Goal: Information Seeking & Learning: Compare options

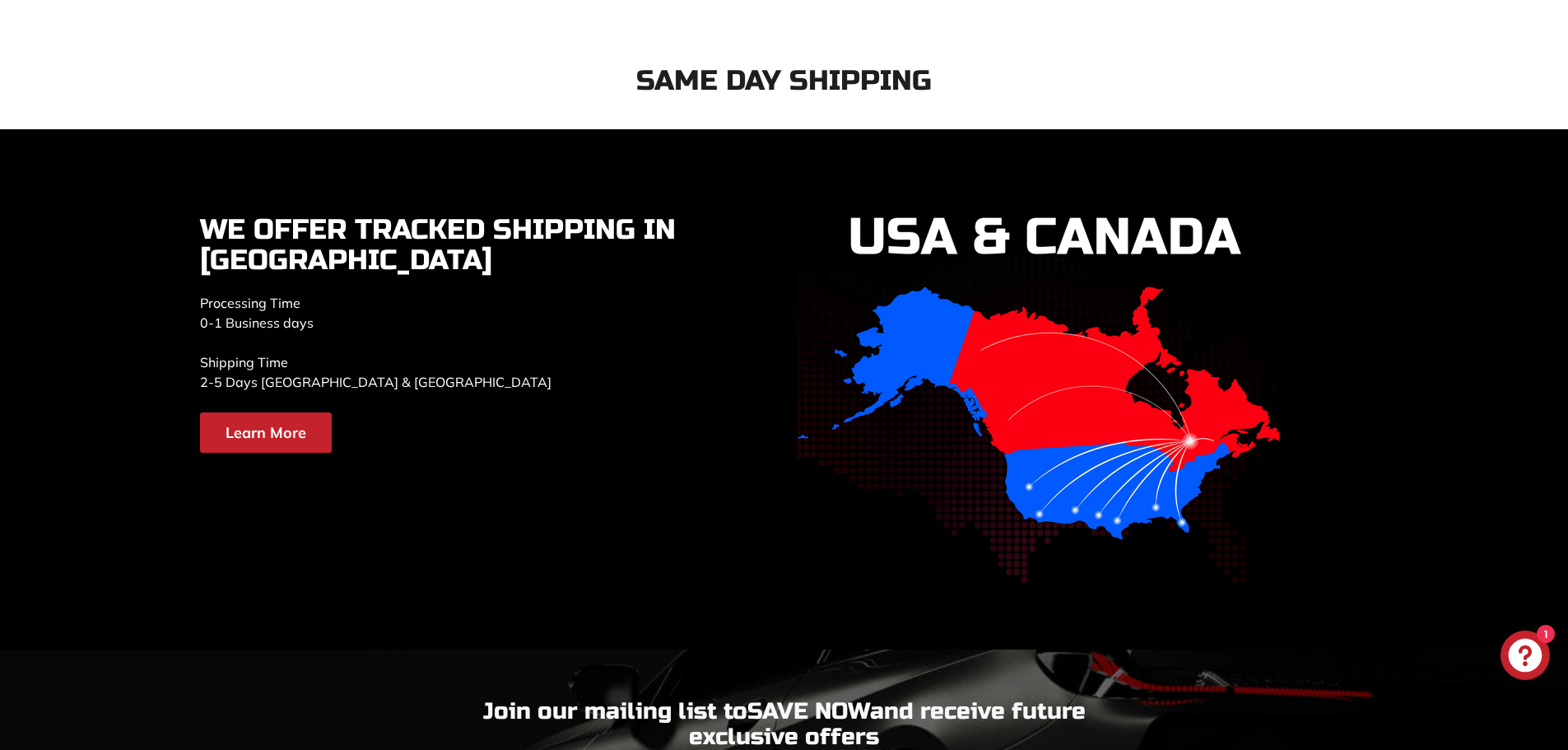
scroll to position [2963, 0]
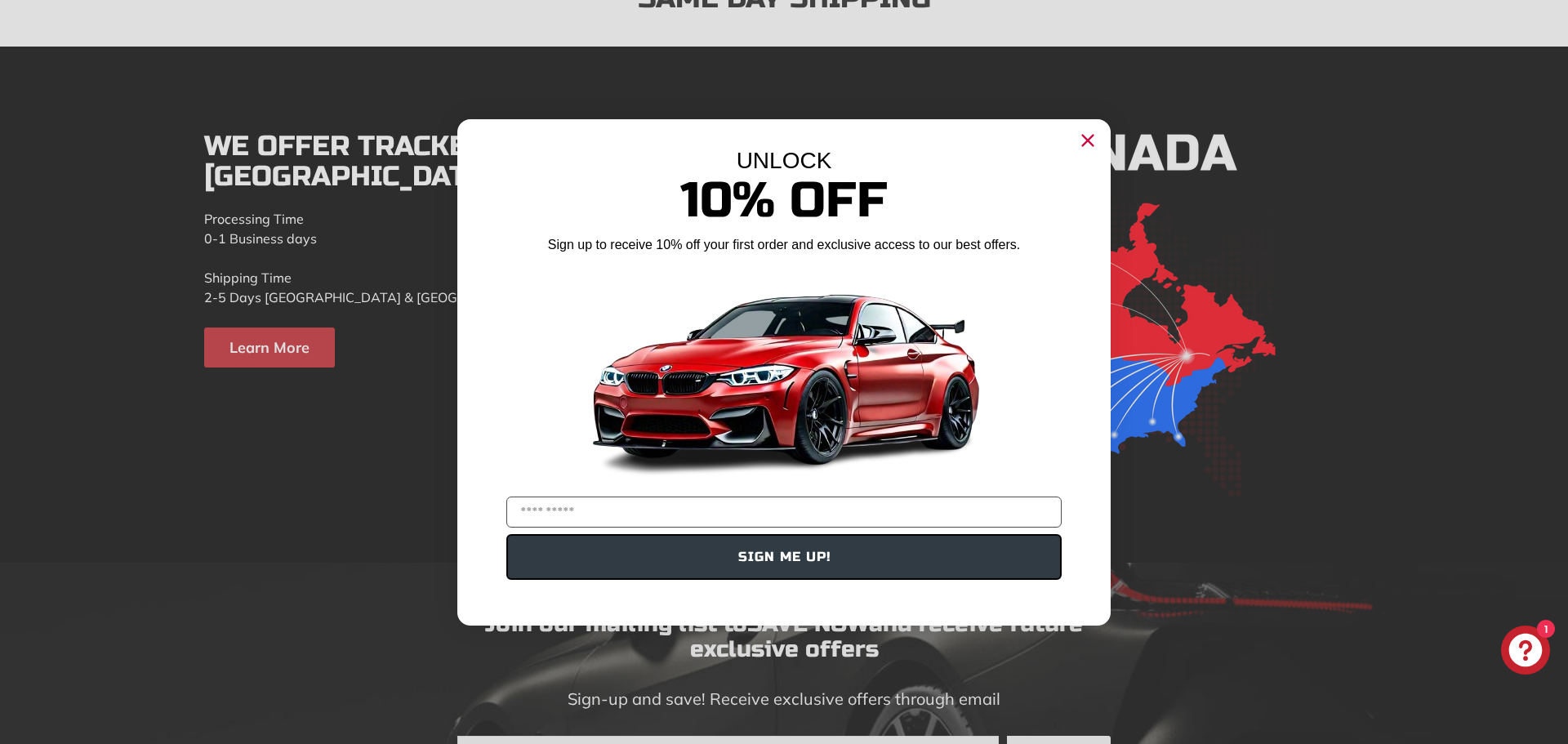
click at [1087, 141] on icon "Close dialog" at bounding box center [1088, 140] width 11 height 11
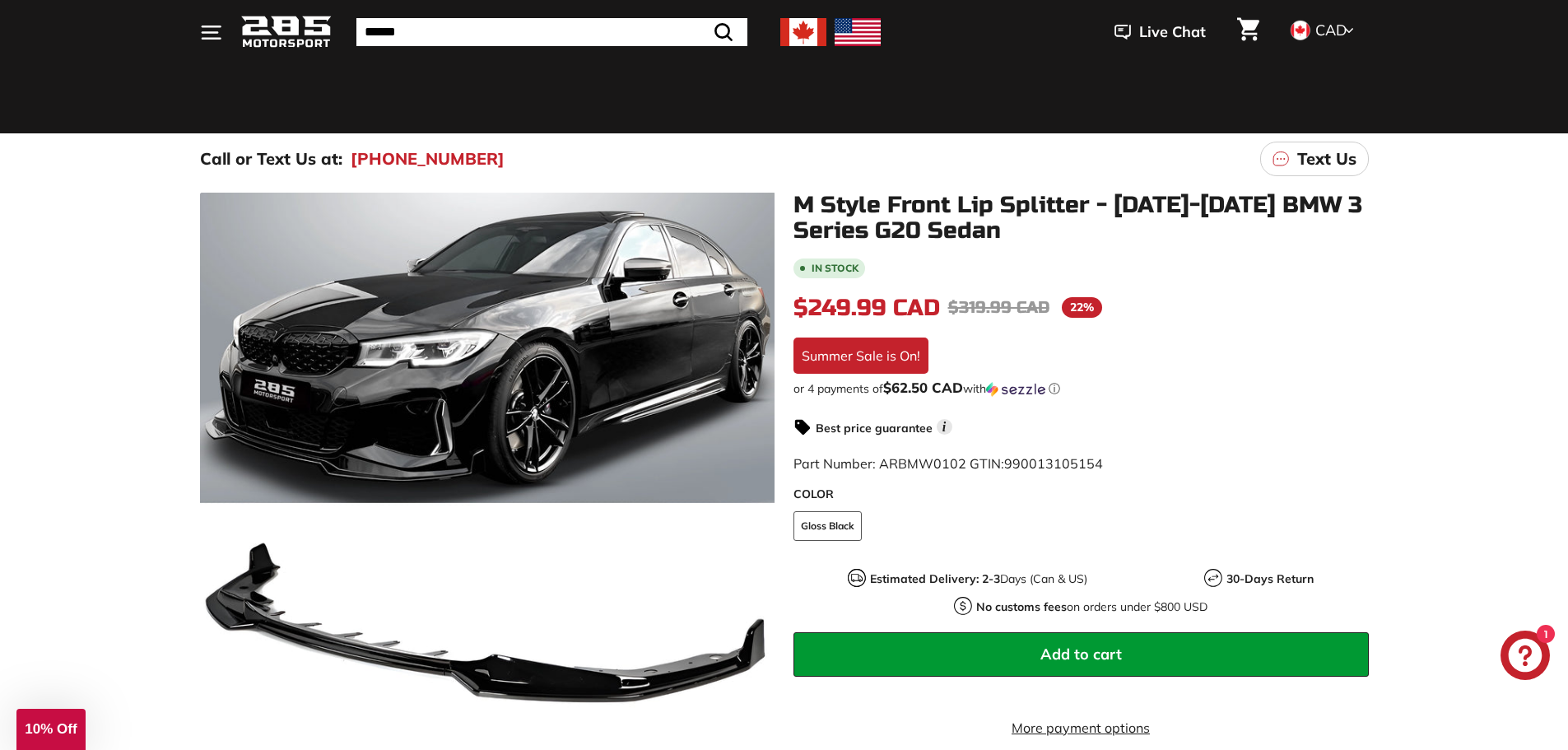
scroll to position [82, 0]
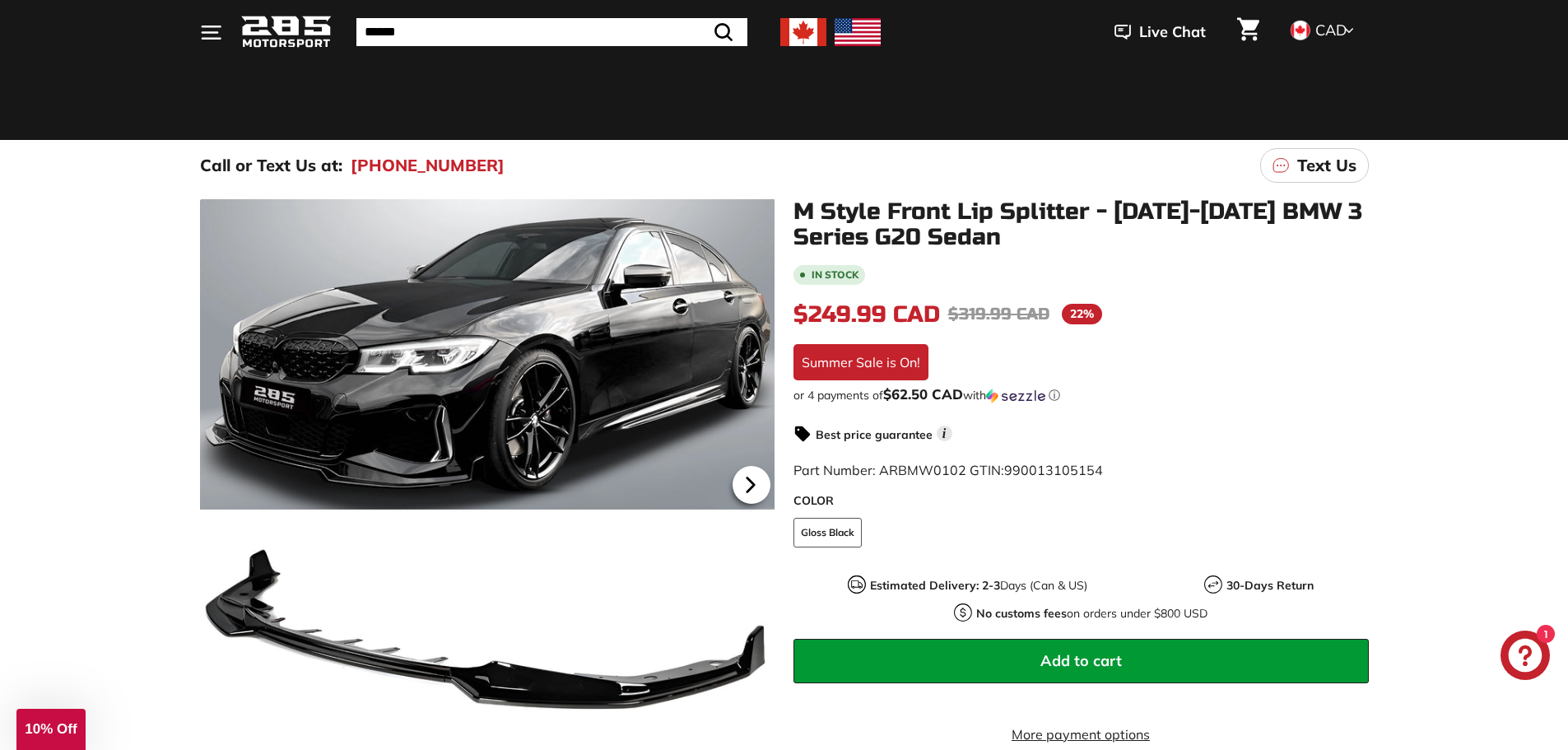
click at [751, 481] on icon at bounding box center [749, 485] width 7 height 14
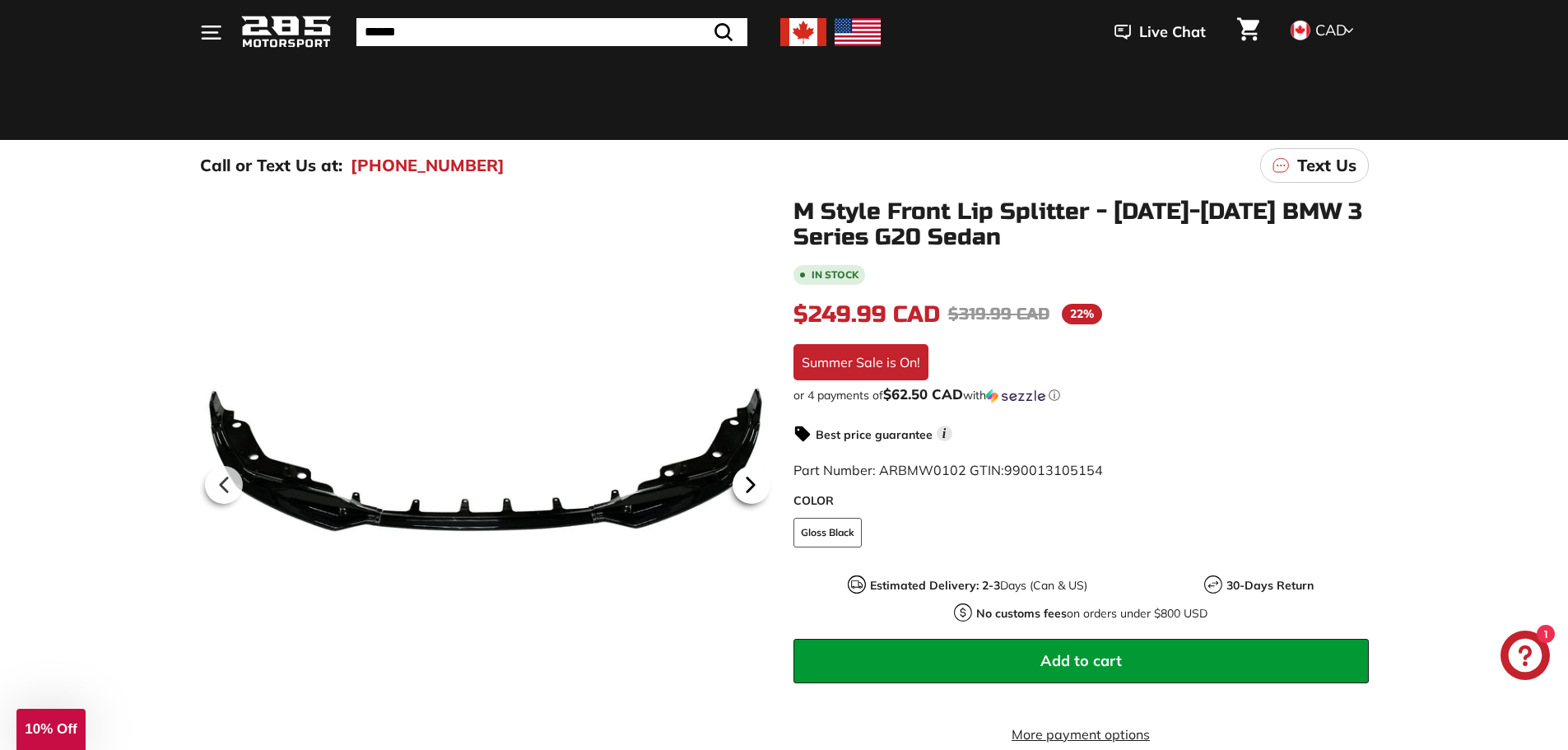
click at [751, 481] on icon at bounding box center [749, 485] width 7 height 14
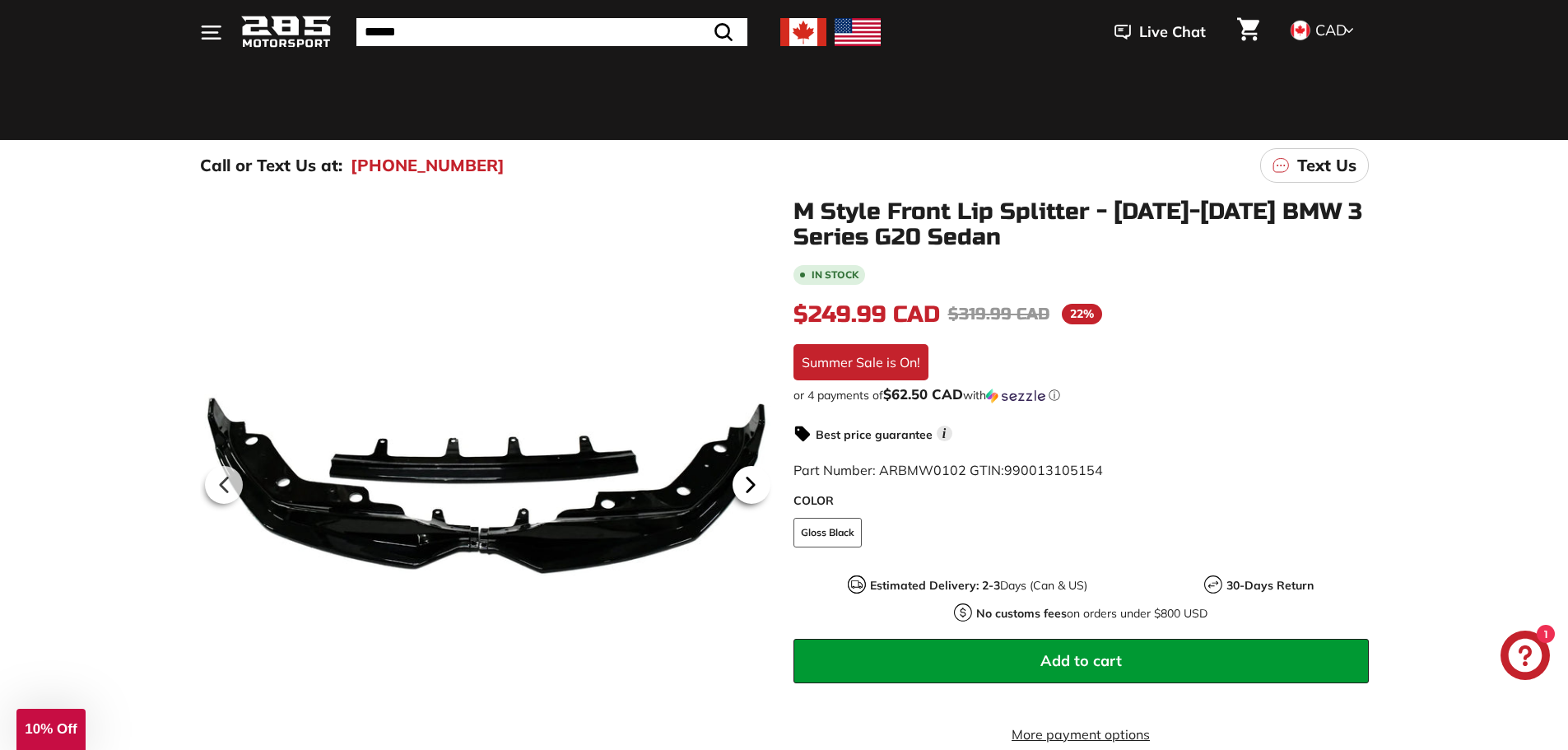
click at [751, 481] on icon at bounding box center [749, 485] width 7 height 14
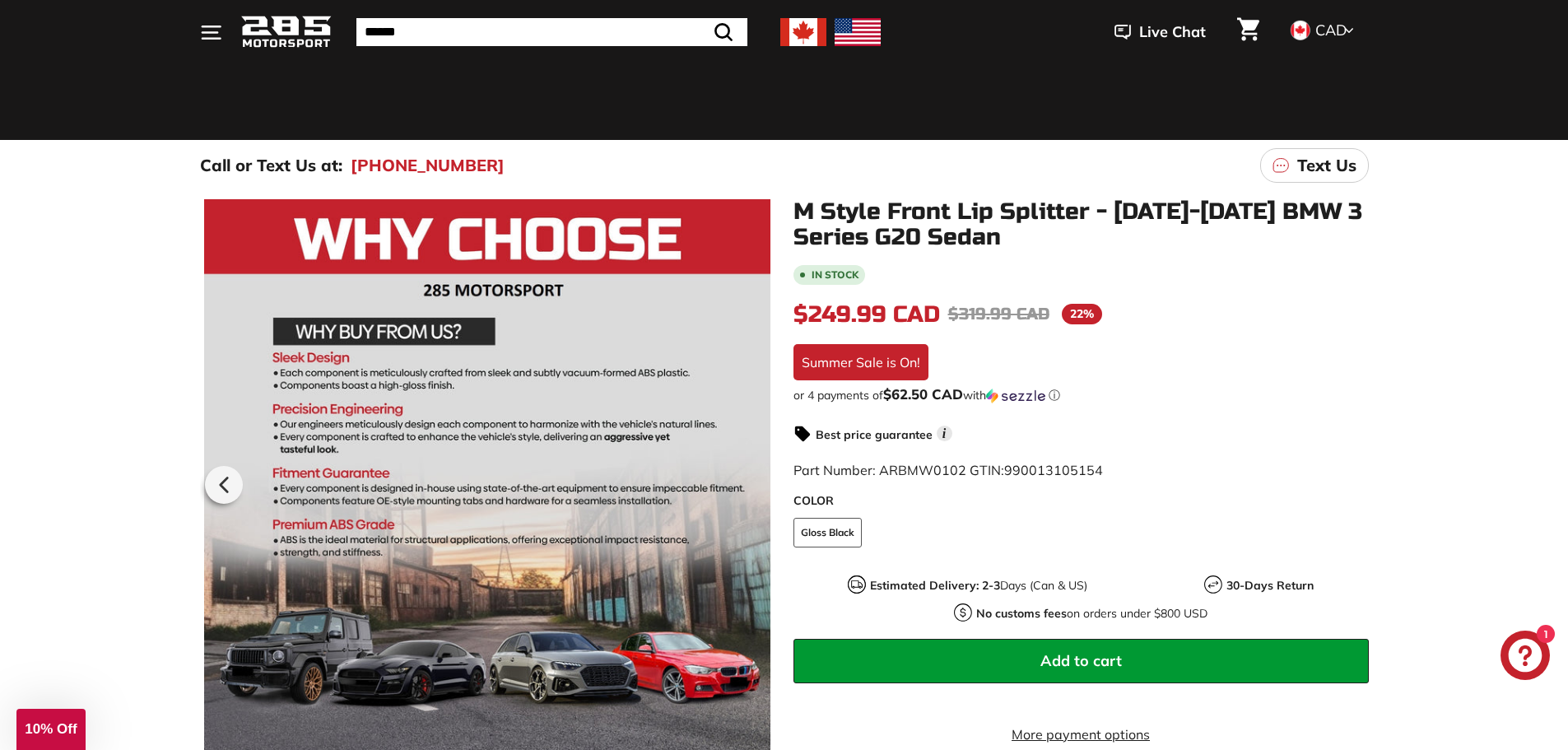
click at [751, 481] on div at bounding box center [487, 481] width 576 height 565
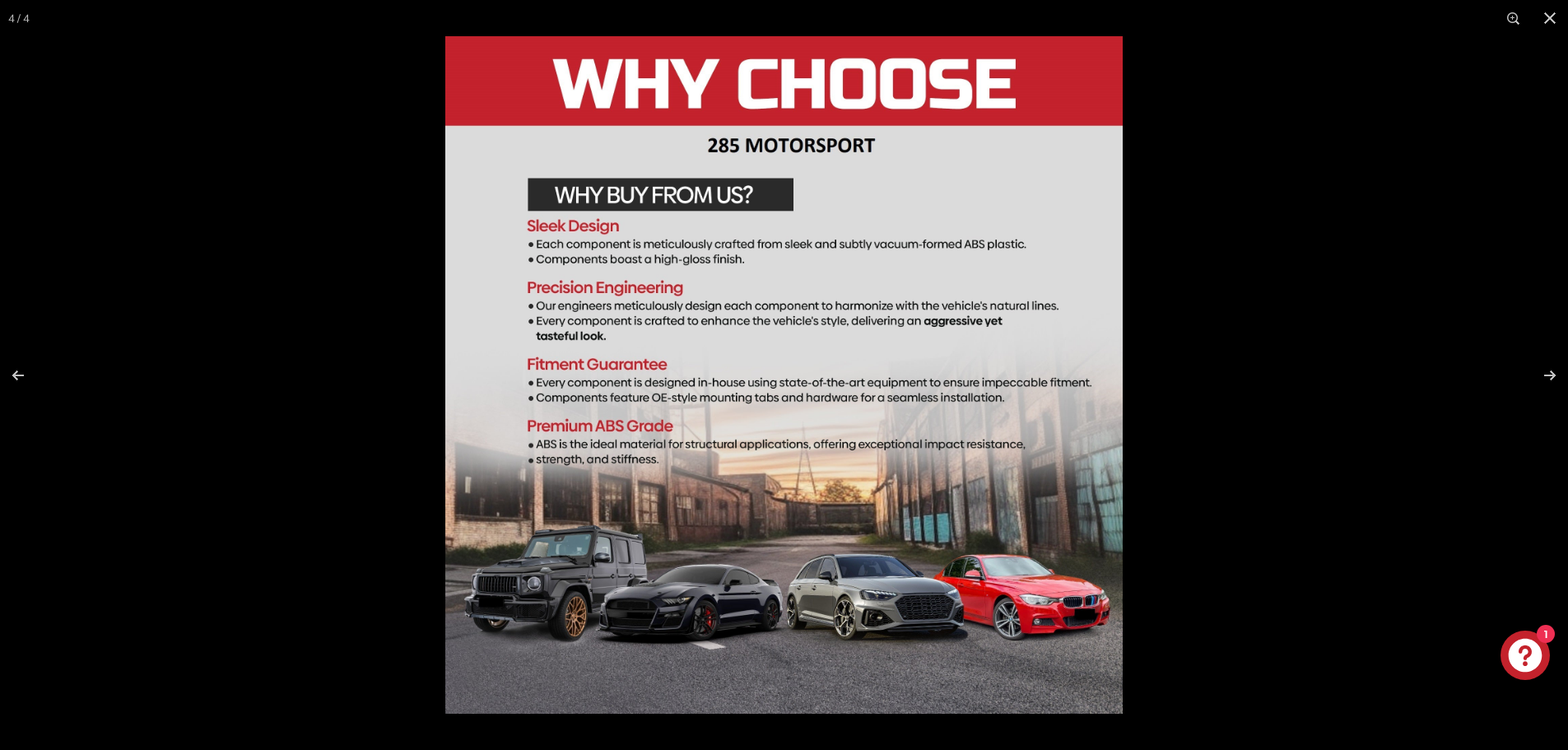
click at [1060, 367] on img at bounding box center [784, 375] width 678 height 678
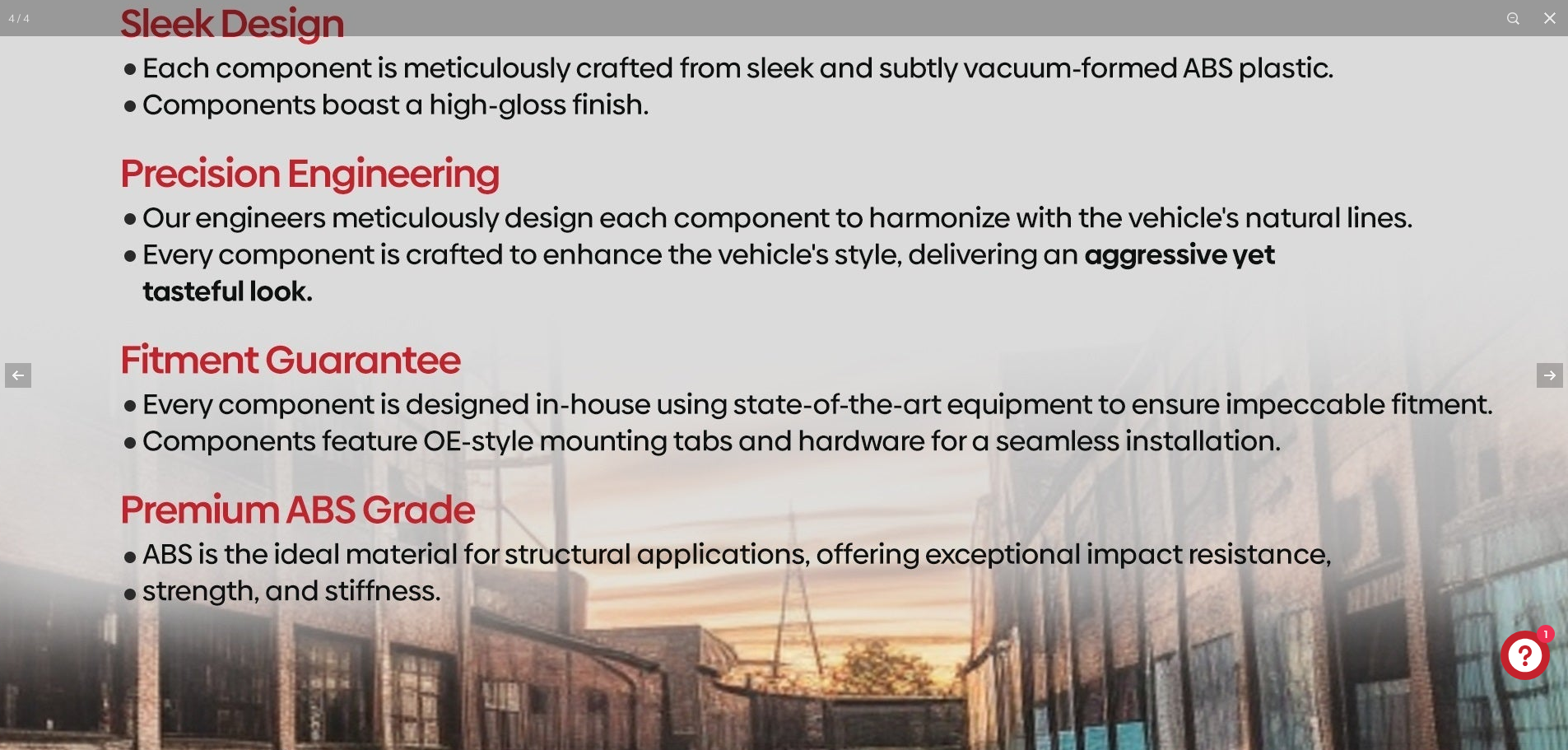
scroll to position [411, 0]
click at [1200, 150] on img at bounding box center [744, 386] width 1646 height 1646
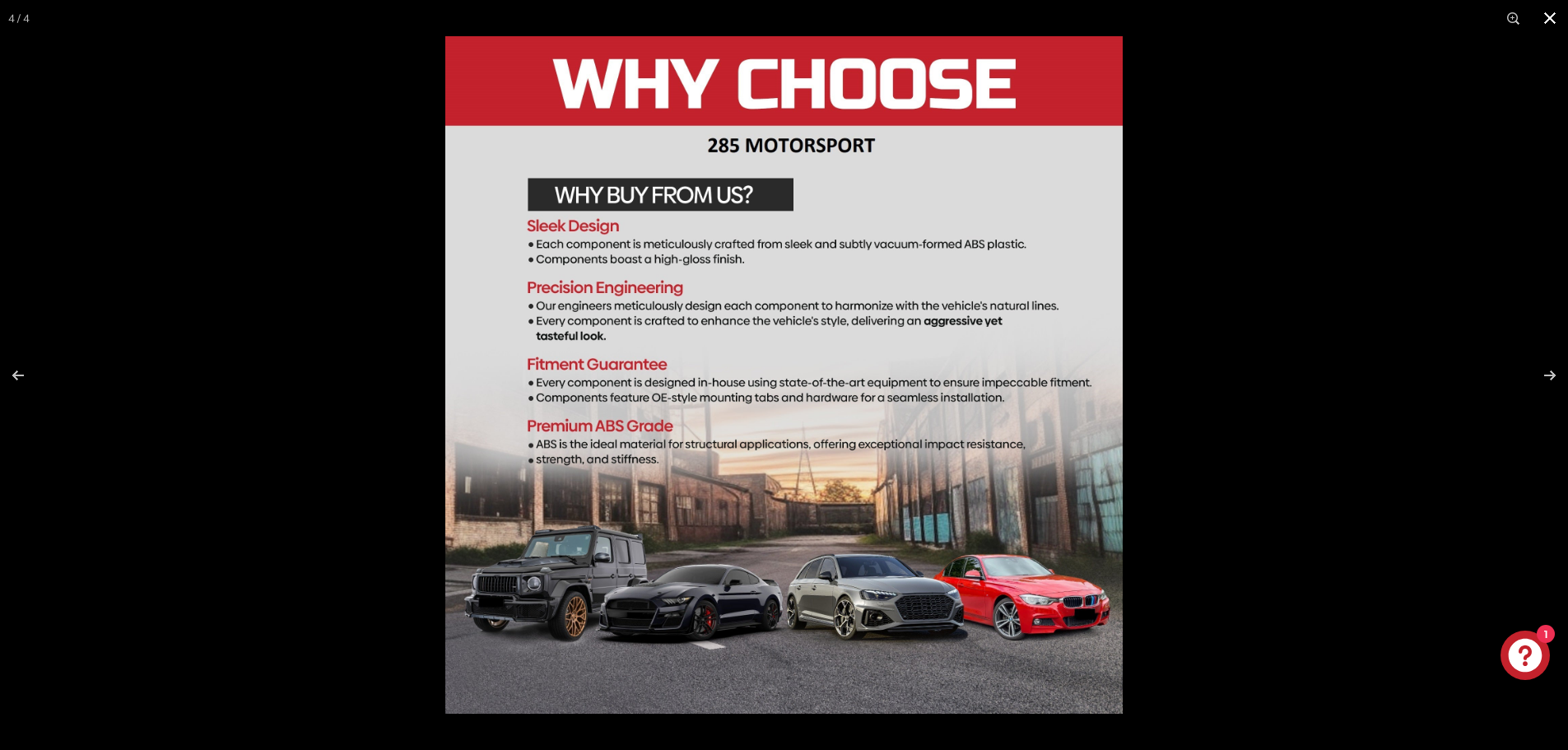
click at [1545, 16] on button at bounding box center [1549, 18] width 36 height 36
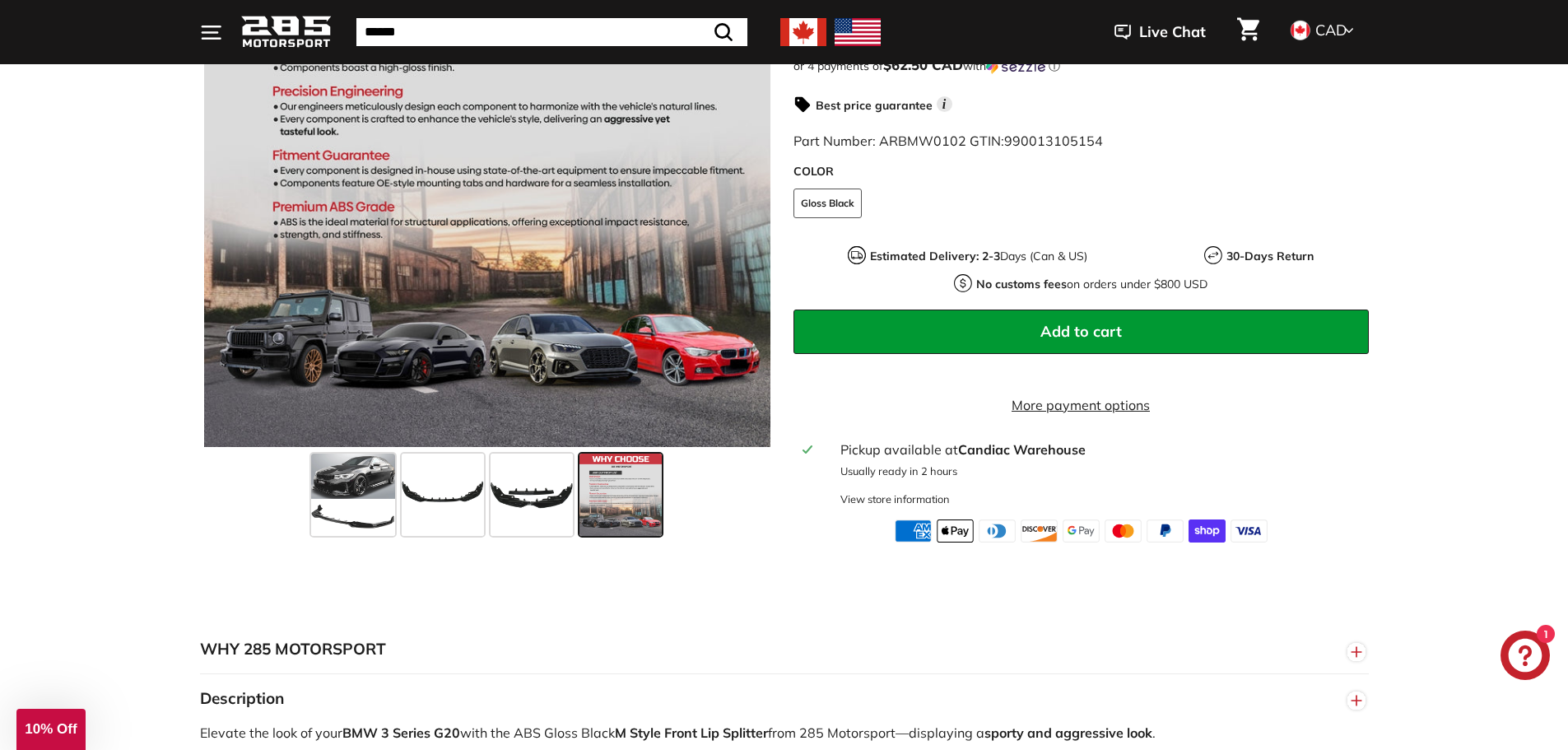
click at [302, 510] on div at bounding box center [488, 494] width 576 height 96
click at [322, 506] on span at bounding box center [354, 494] width 84 height 82
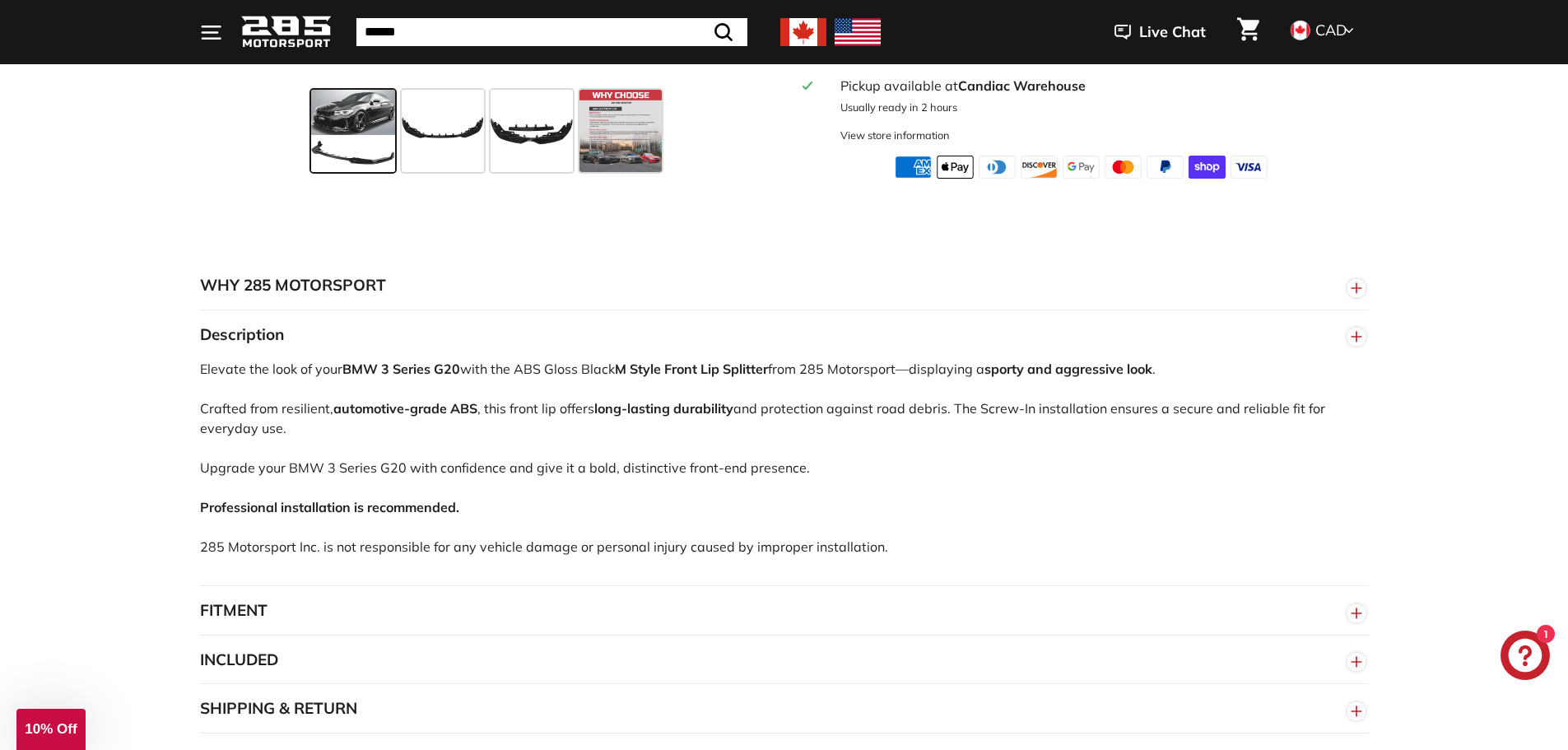
scroll to position [823, 0]
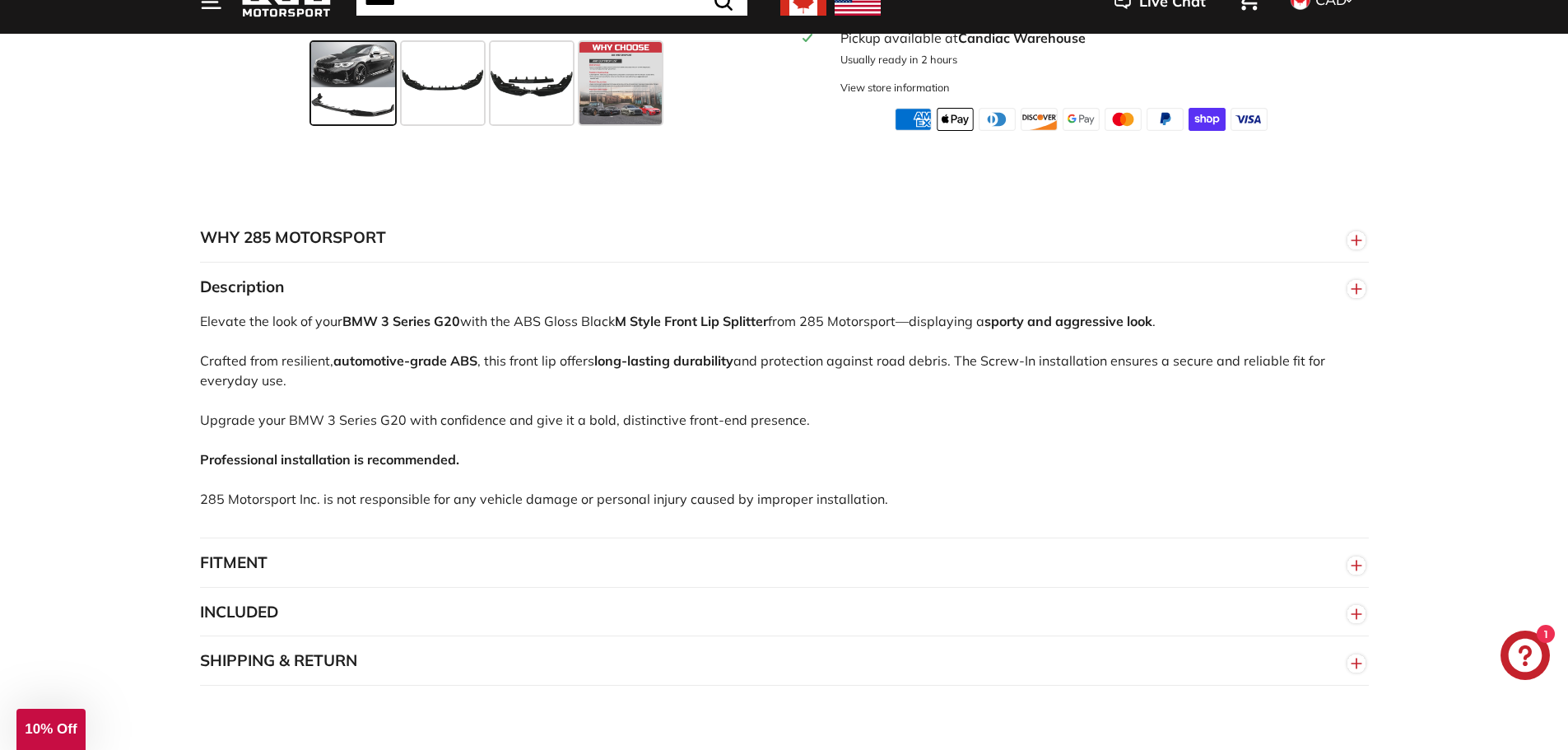
click at [362, 581] on button "FITMENT" at bounding box center [784, 563] width 1169 height 49
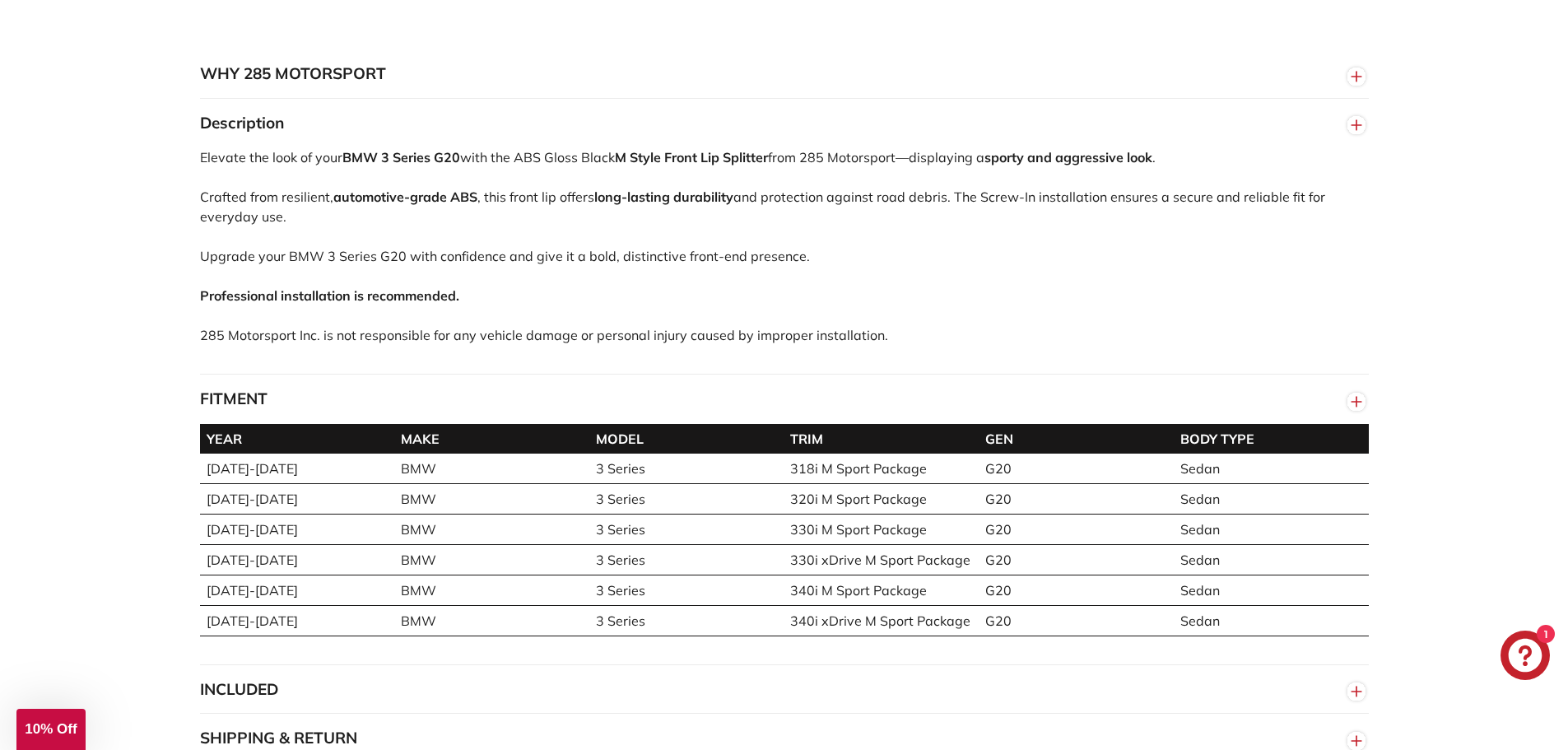
scroll to position [988, 0]
click at [251, 543] on td "[DATE]-[DATE]" at bounding box center [297, 528] width 195 height 30
click at [936, 574] on td "330i xDrive M Sport Package" at bounding box center [880, 558] width 195 height 30
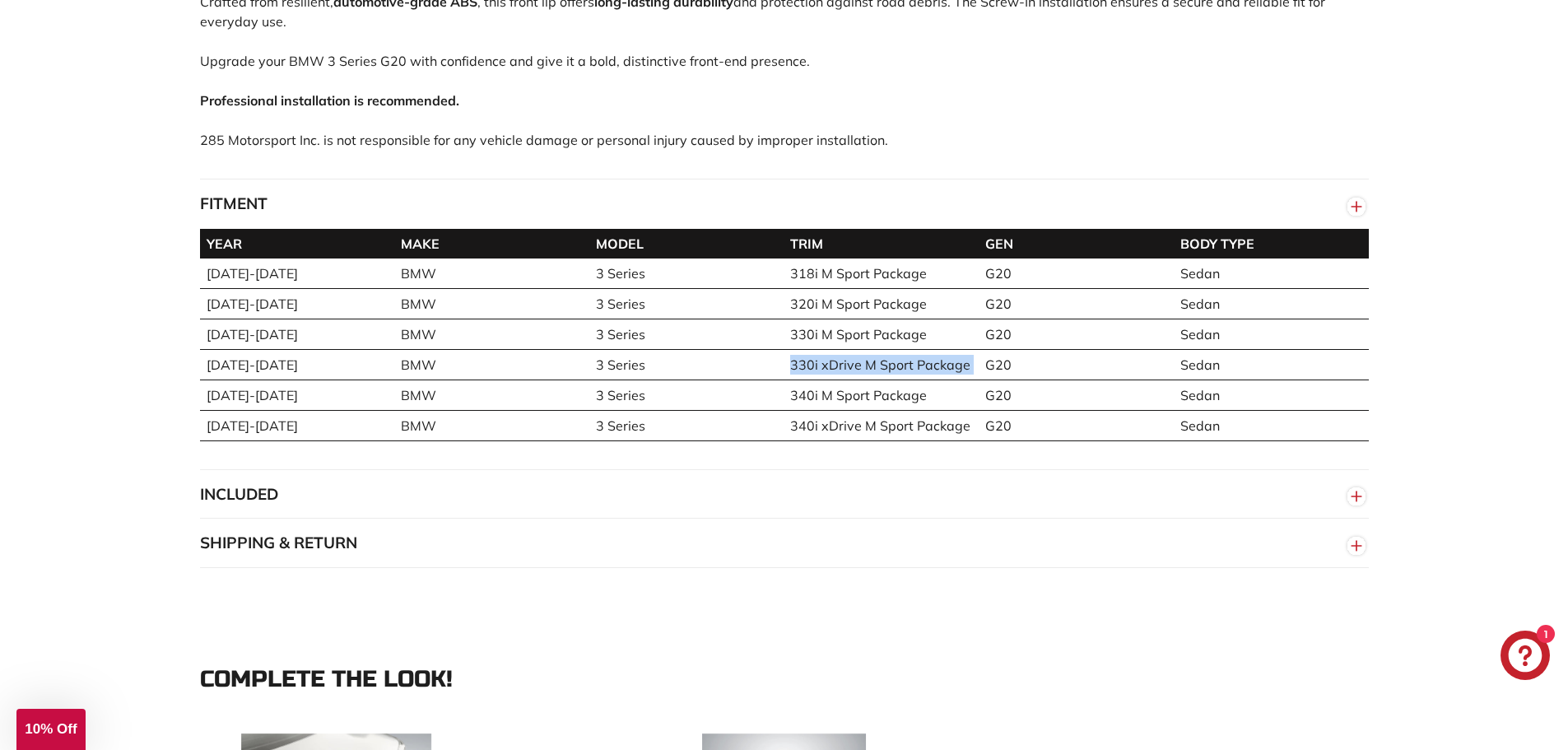
scroll to position [1399, 0]
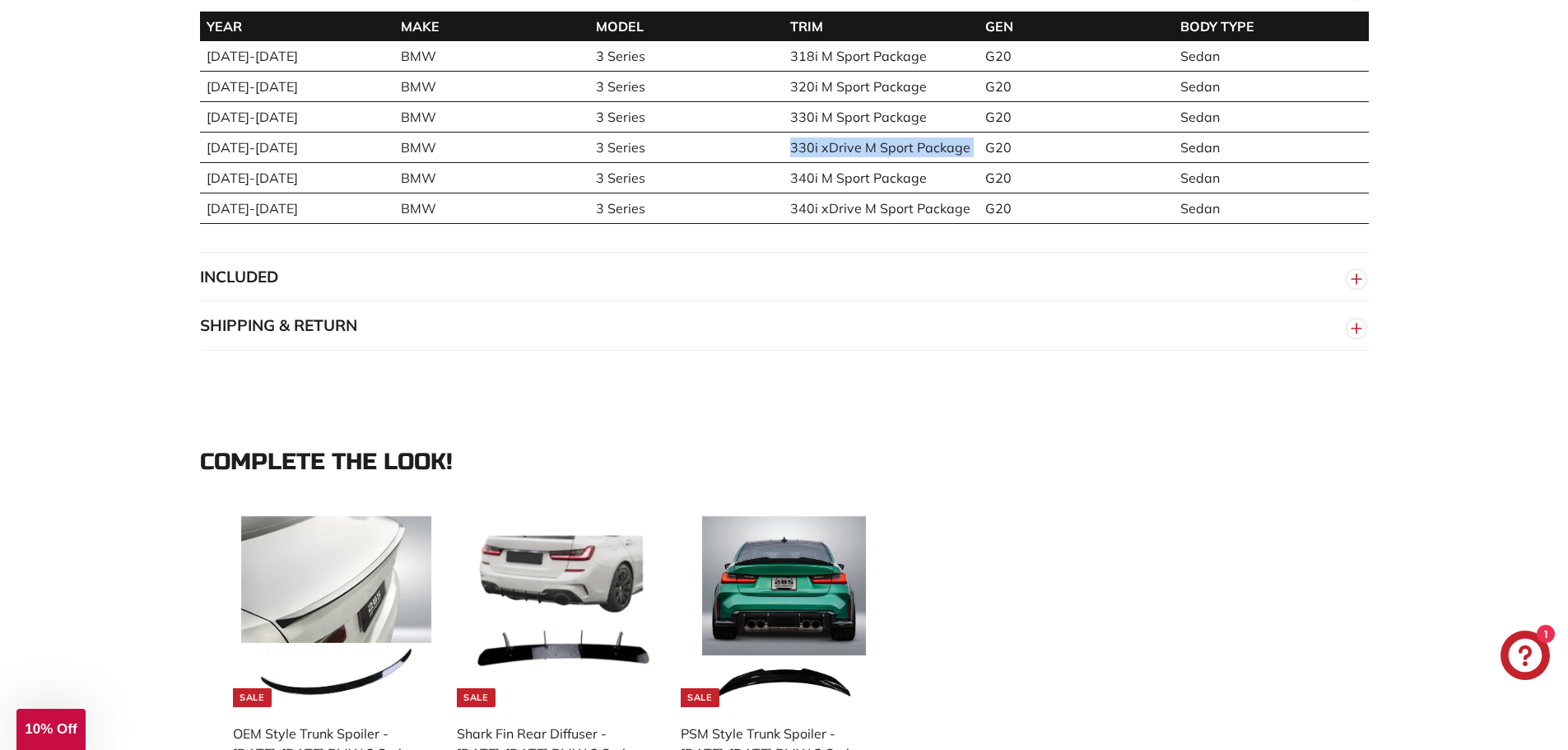
click at [346, 287] on button "INCLUDED" at bounding box center [784, 277] width 1169 height 49
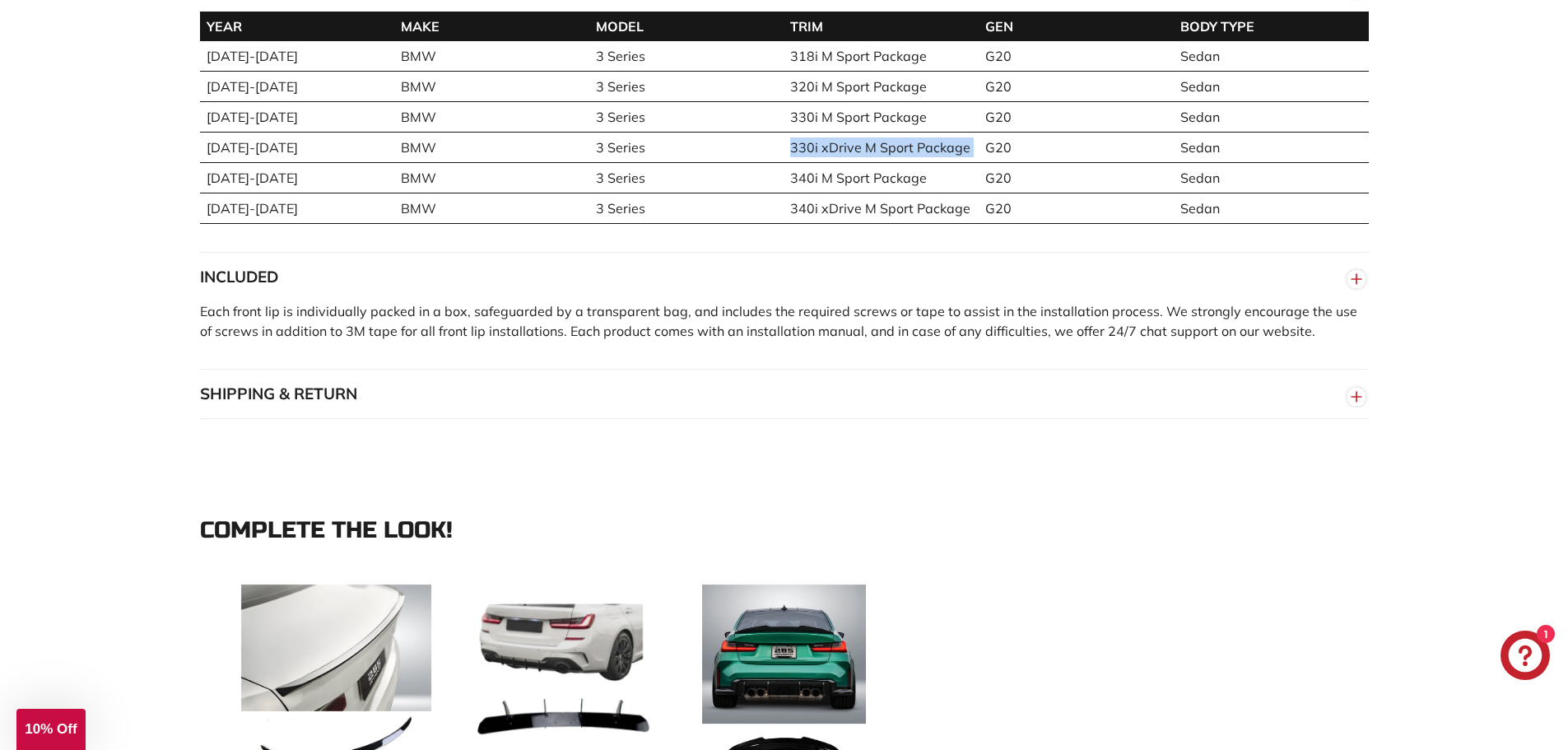
click at [435, 415] on button "SHIPPING & RETURN" at bounding box center [784, 394] width 1169 height 49
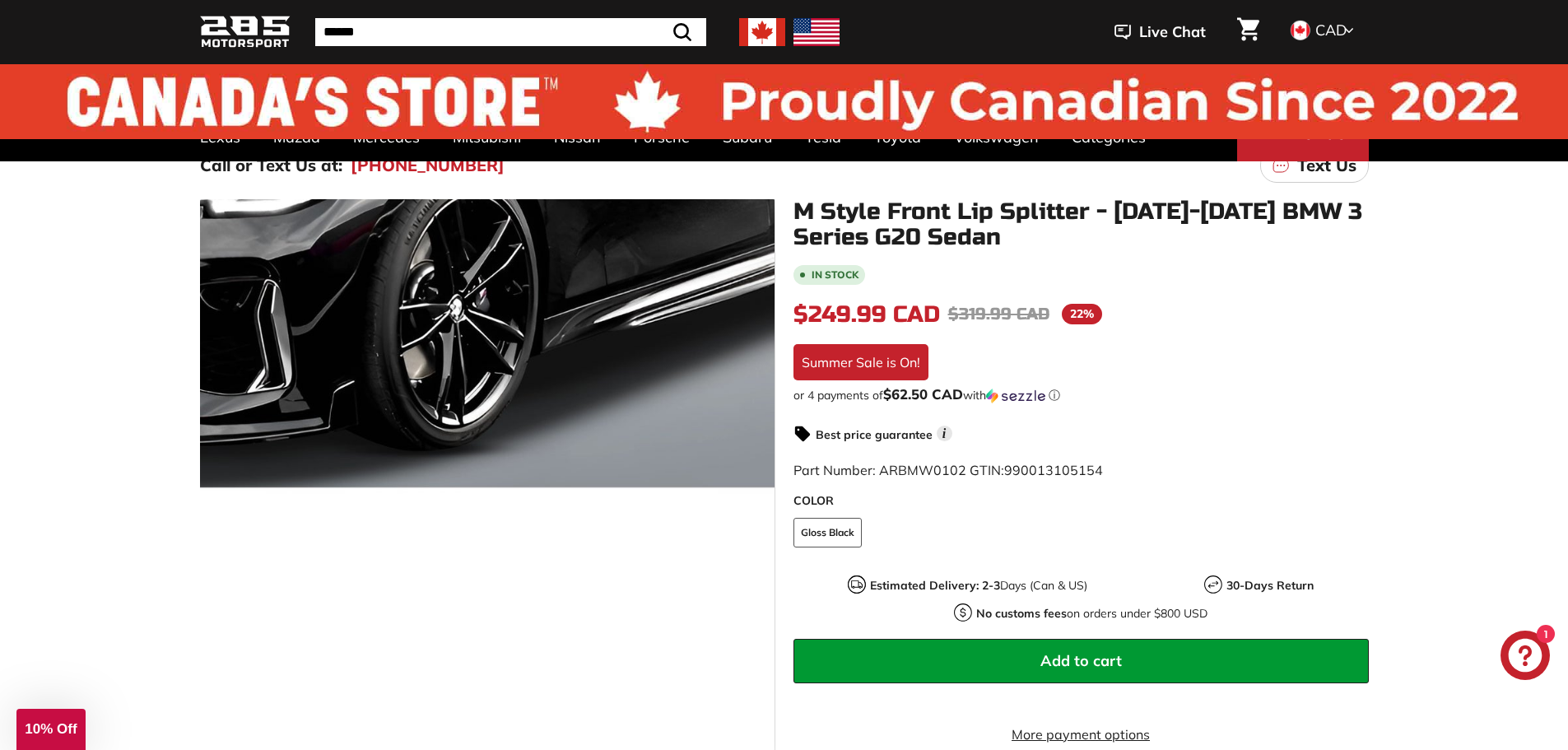
scroll to position [0, 0]
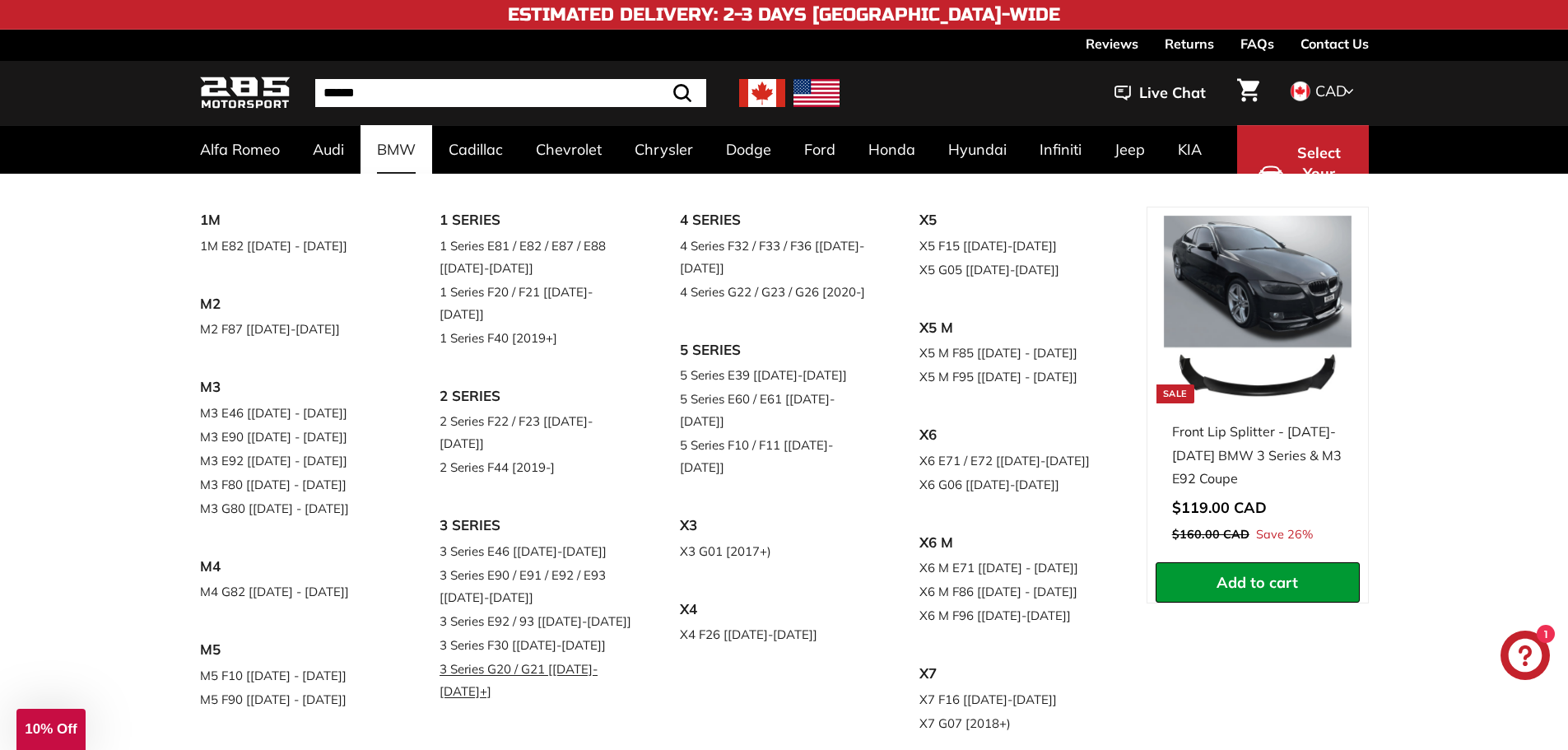
click at [546, 657] on link "3 Series G20 / G21 [[DATE]-[DATE]+]" at bounding box center [537, 680] width 194 height 46
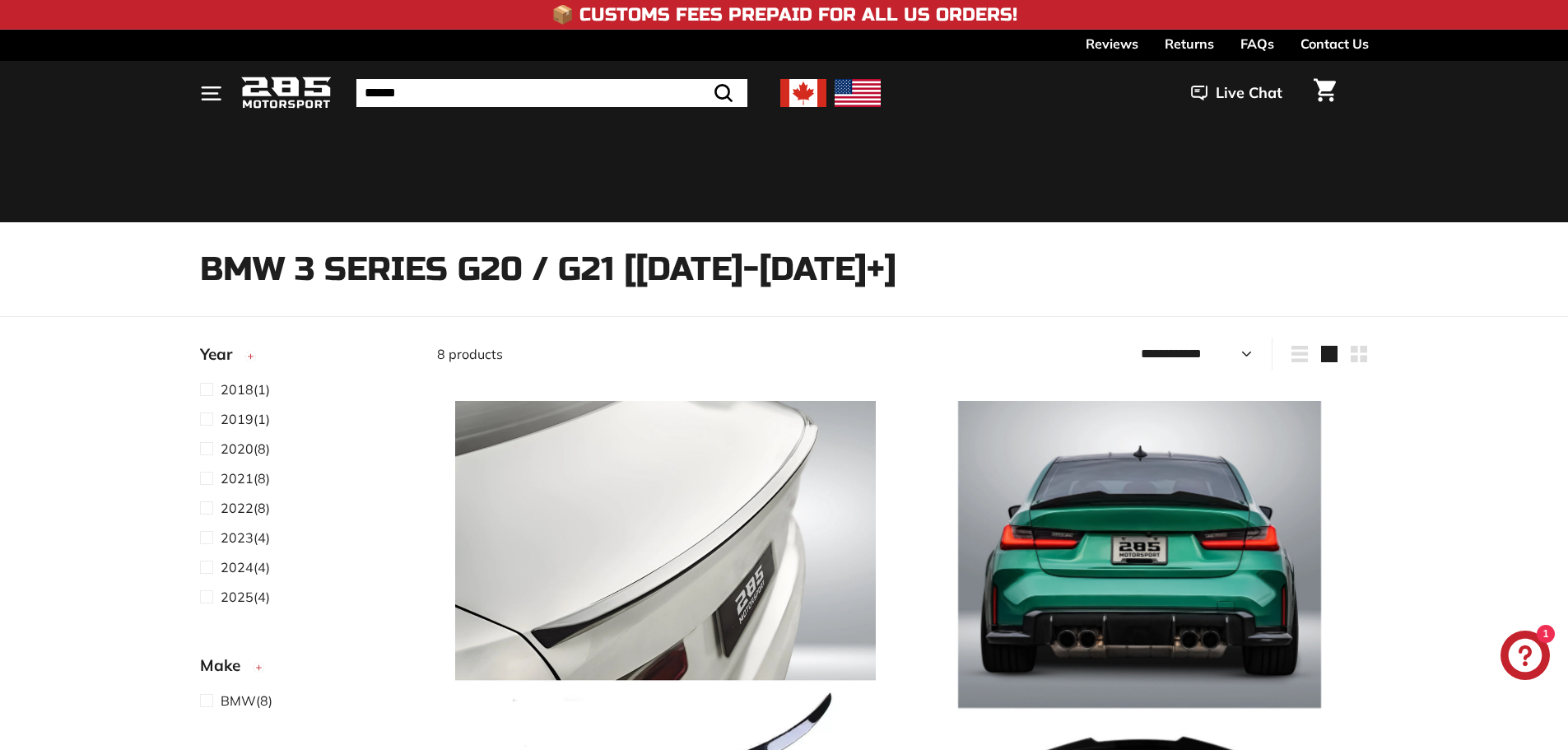
select select "**********"
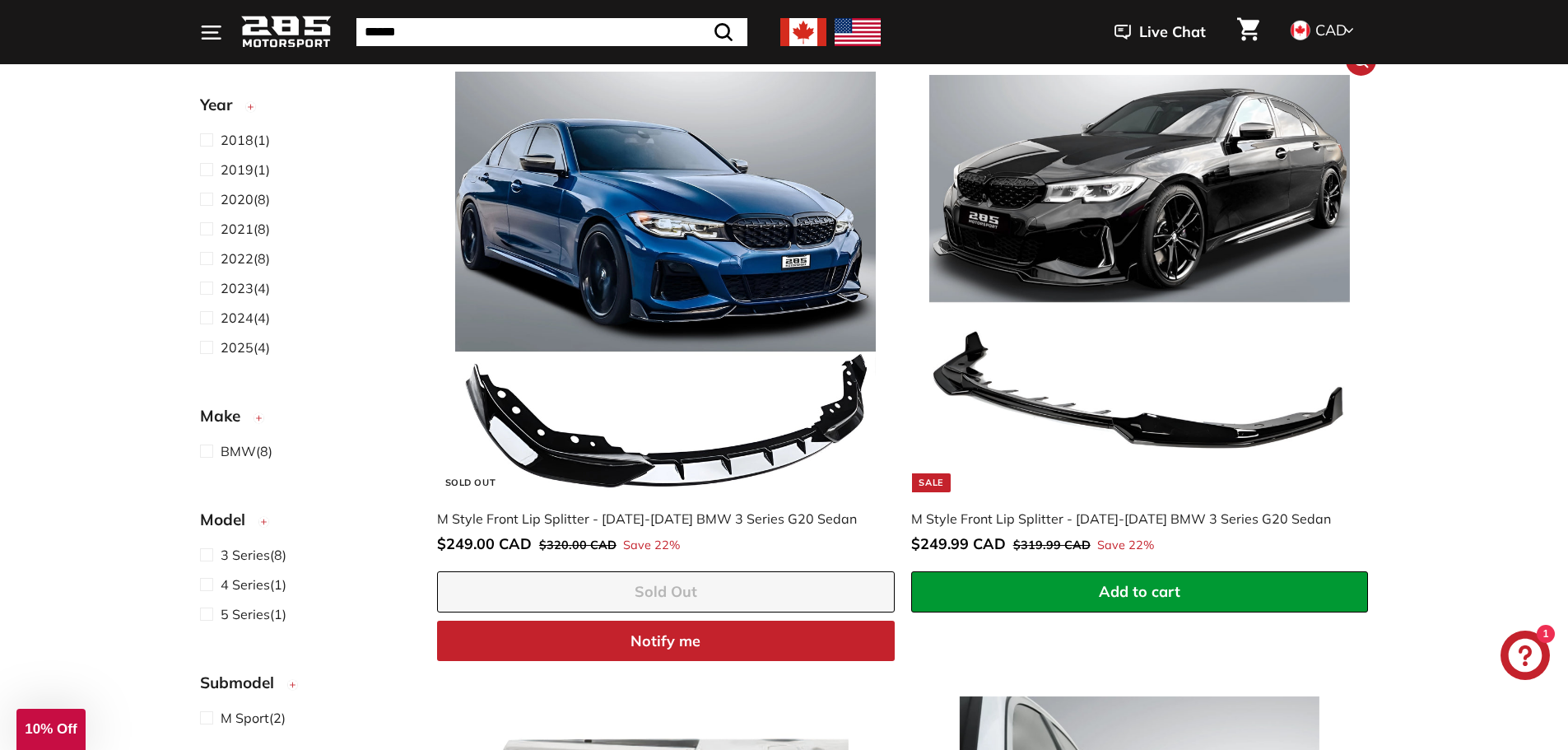
scroll to position [1564, 0]
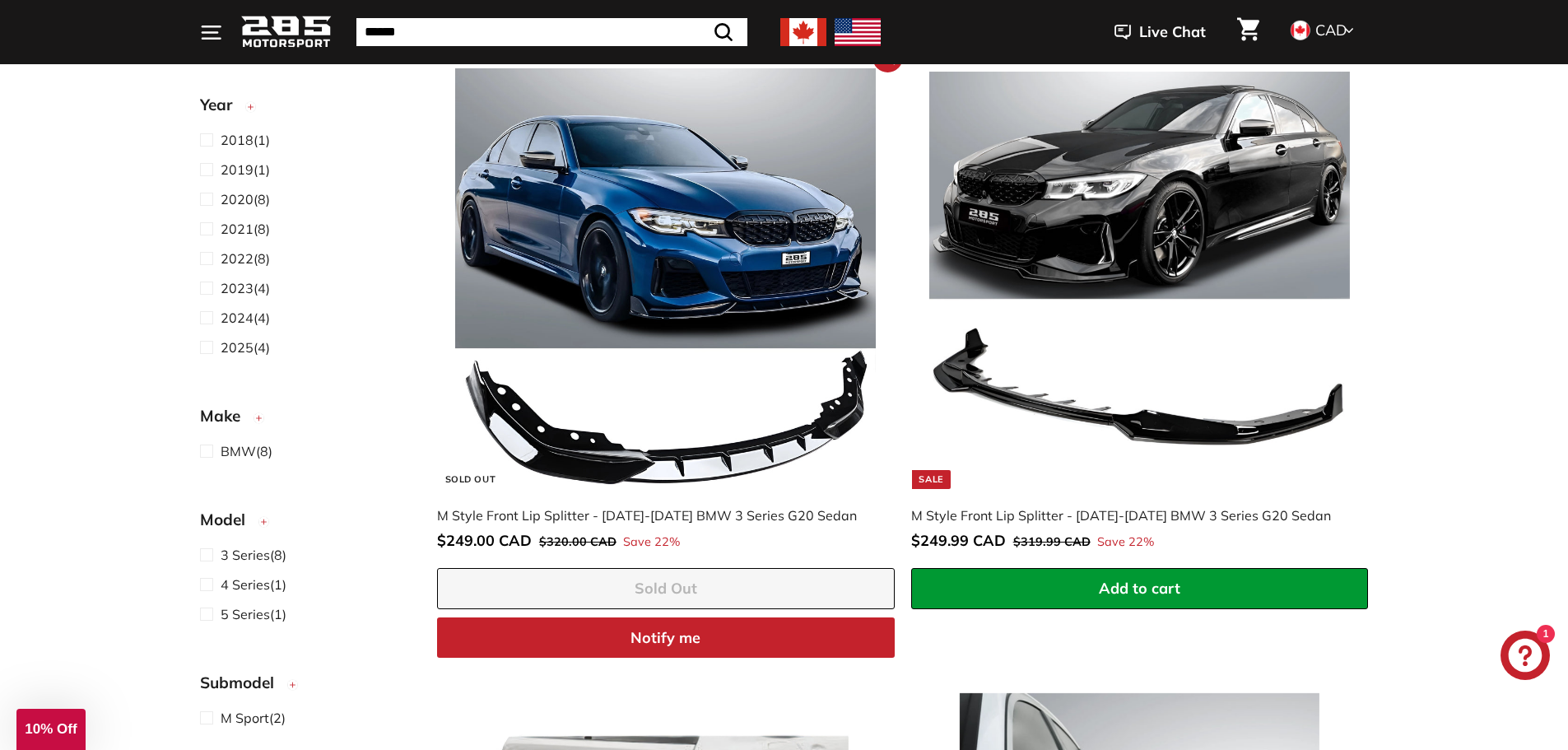
click at [698, 413] on img at bounding box center [666, 279] width 421 height 421
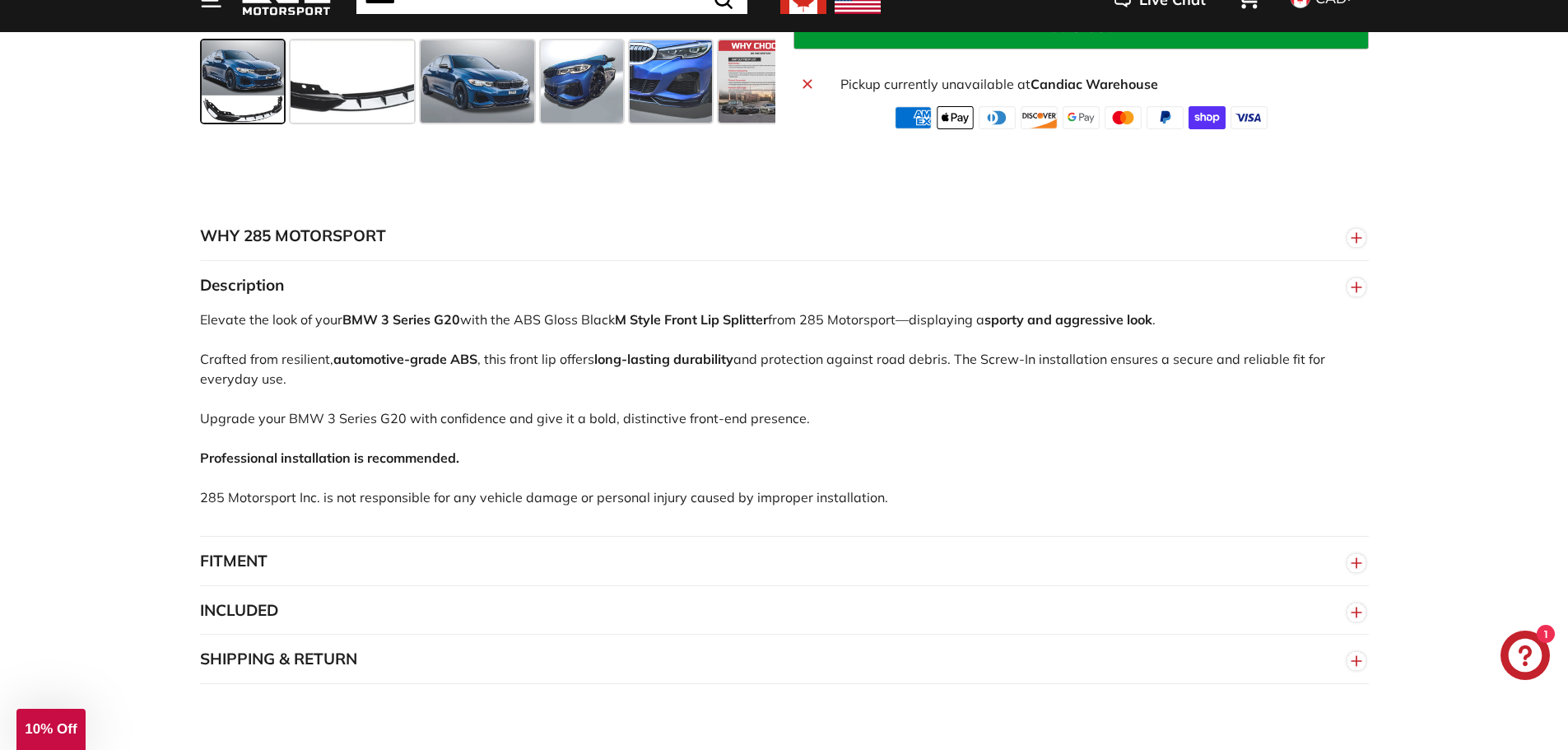
click at [261, 561] on button "FITMENT" at bounding box center [784, 561] width 1169 height 49
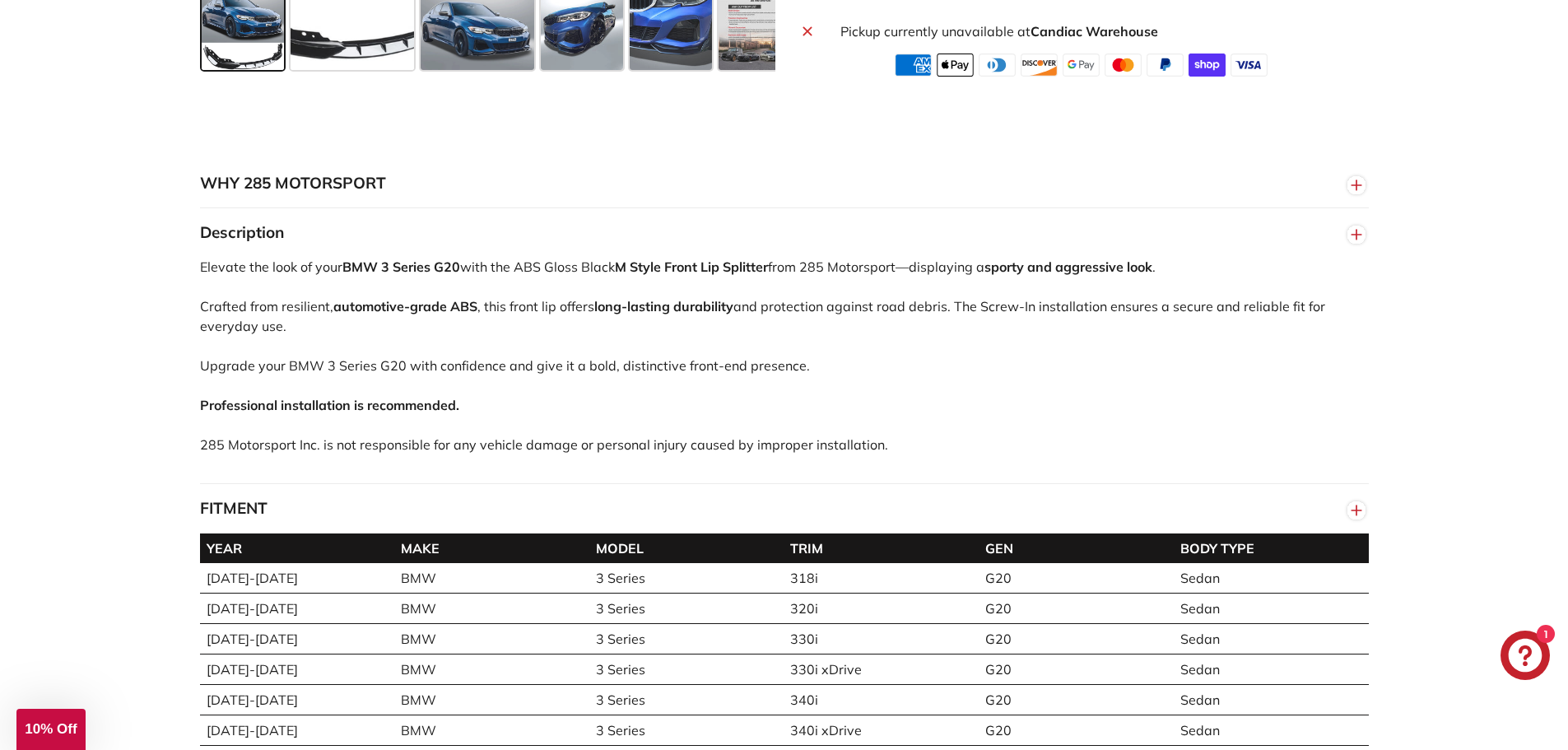
scroll to position [988, 0]
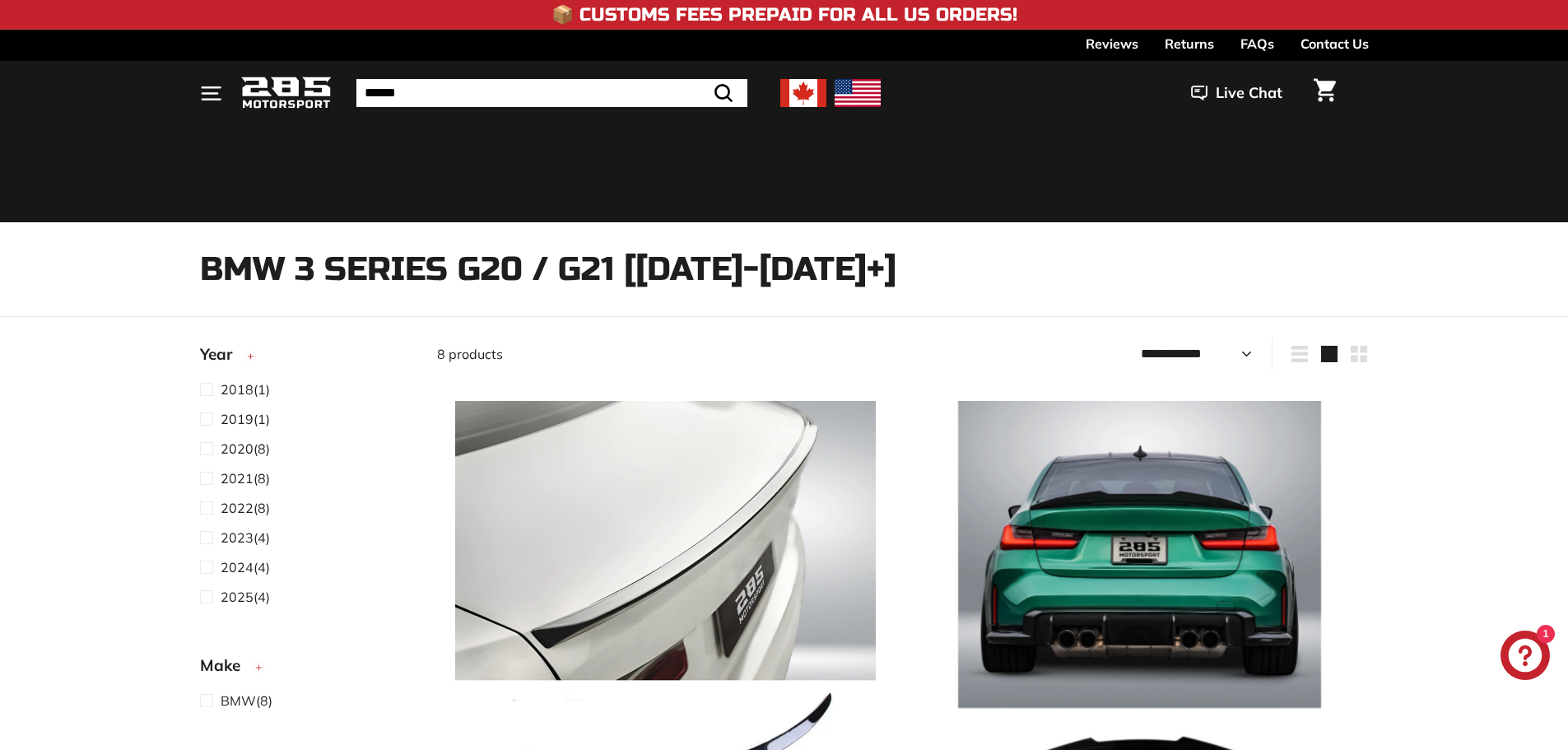
select select "**********"
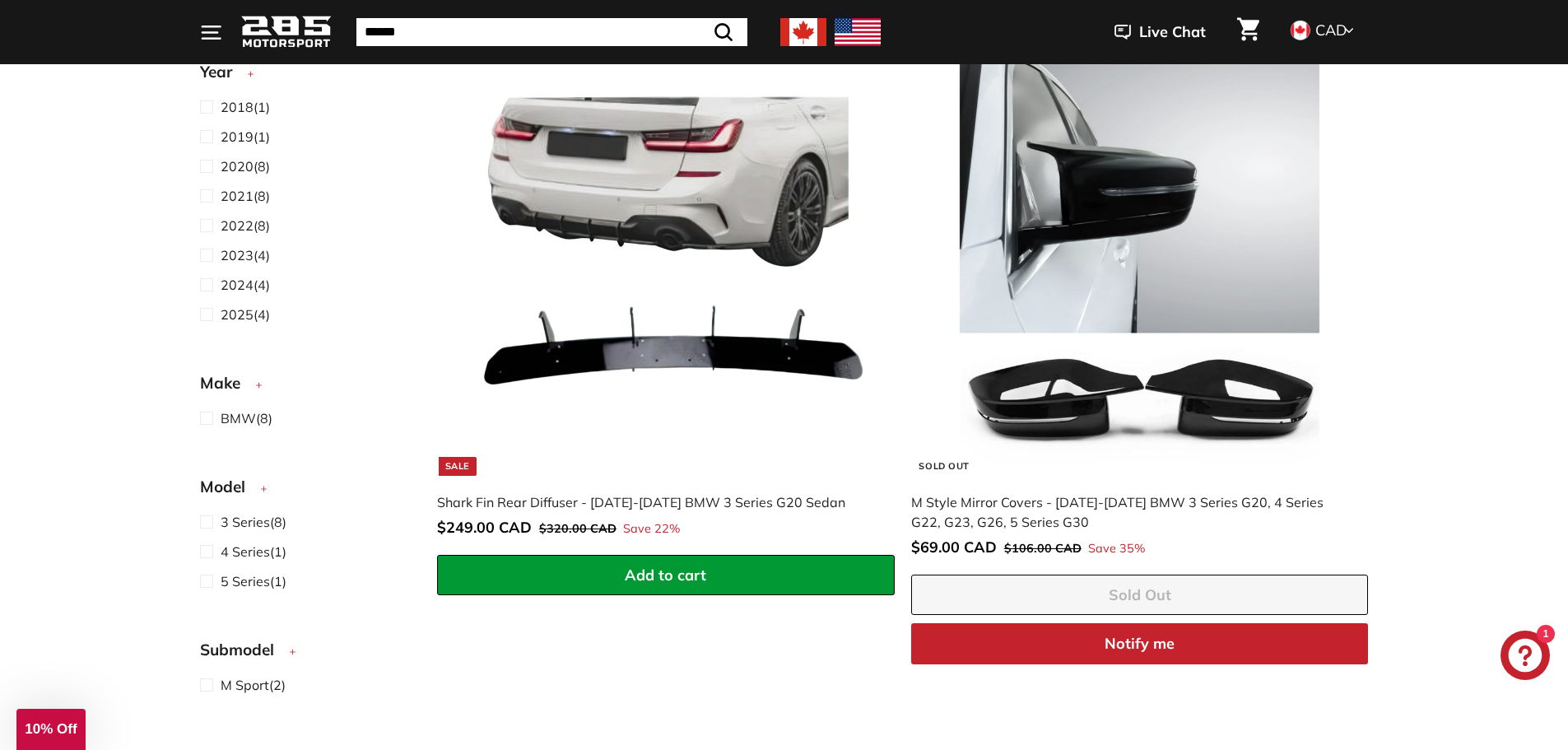
scroll to position [2115, 0]
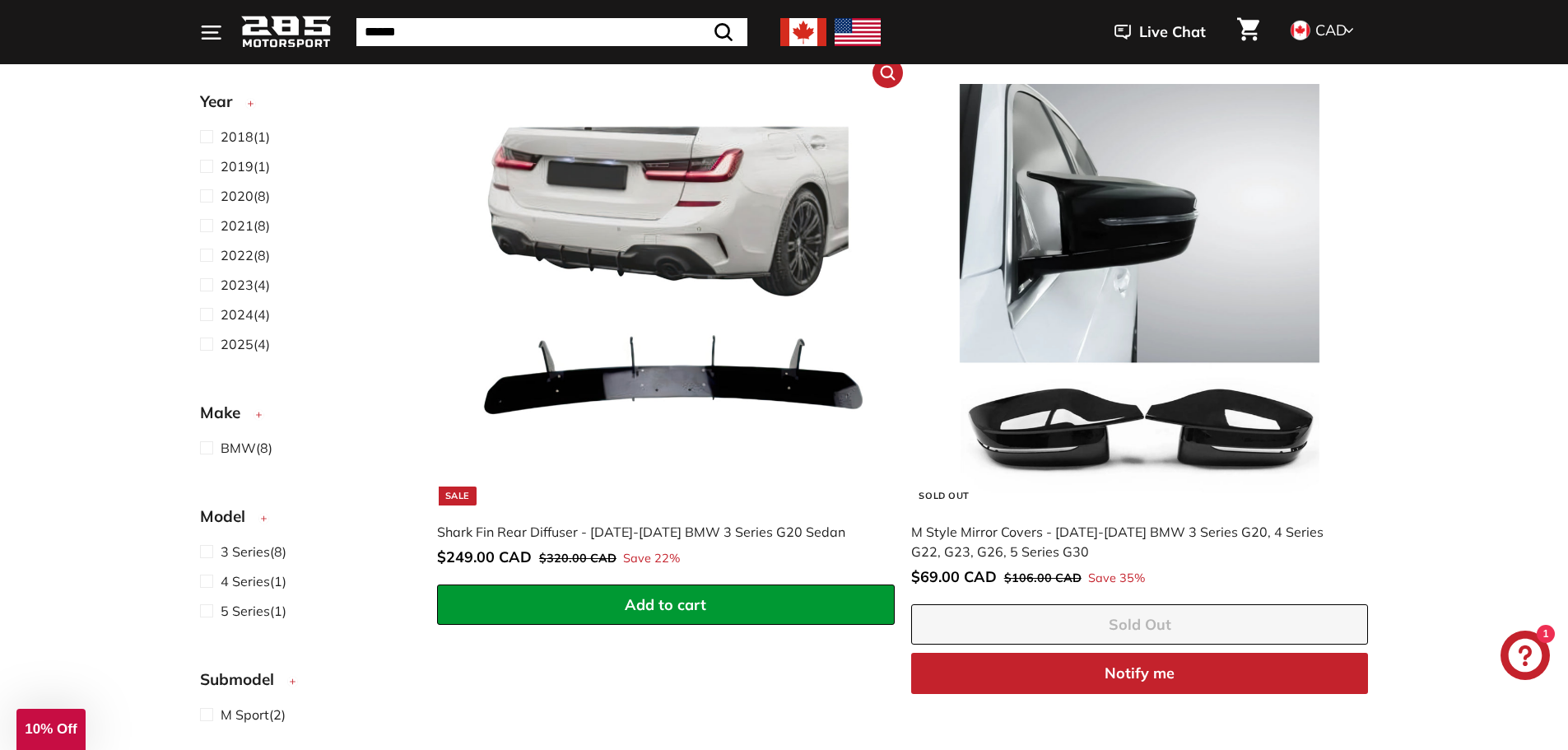
click at [722, 353] on img at bounding box center [666, 295] width 421 height 421
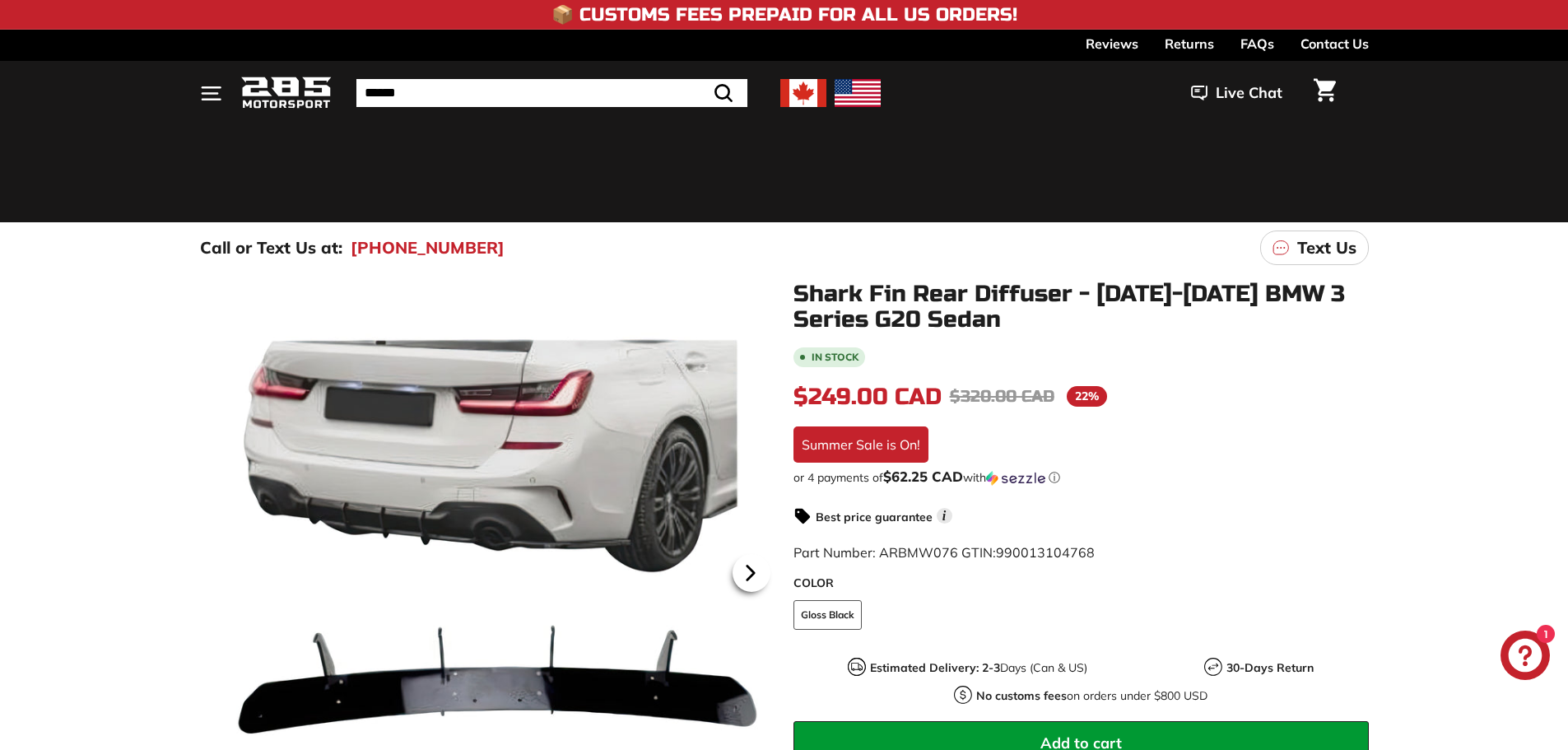
scroll to position [82, 0]
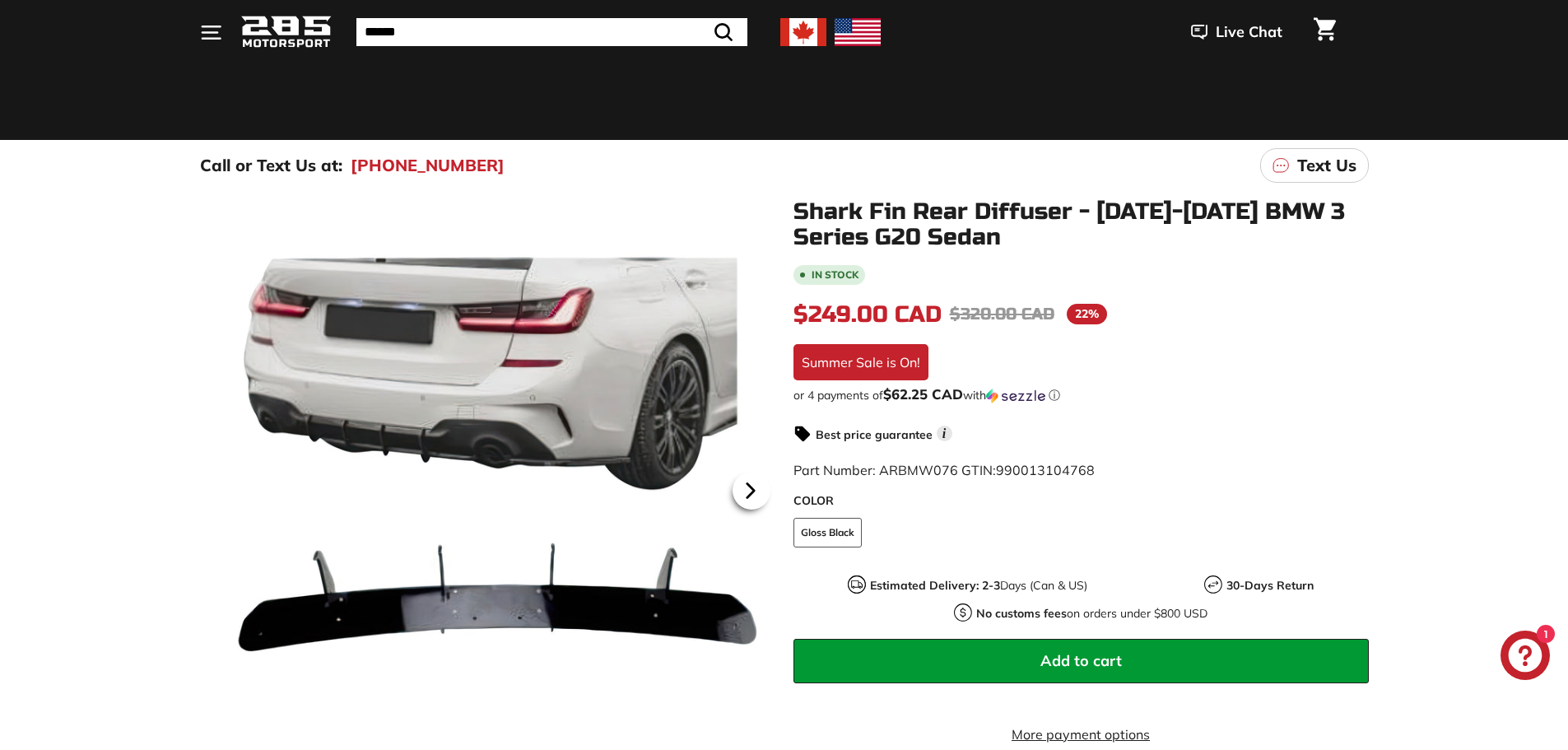
click at [736, 504] on icon at bounding box center [750, 491] width 38 height 38
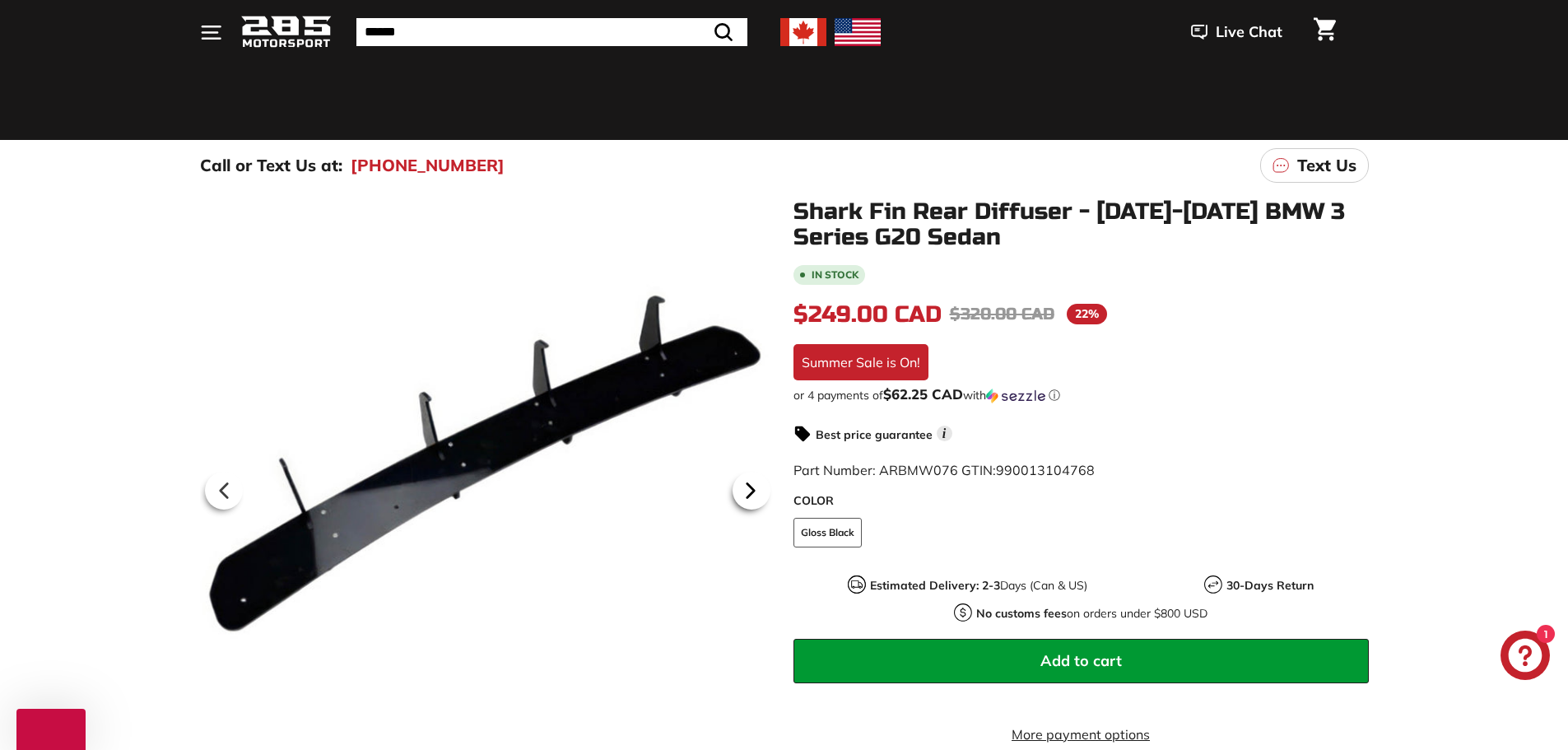
scroll to position [0, 0]
click at [736, 504] on icon at bounding box center [750, 491] width 38 height 38
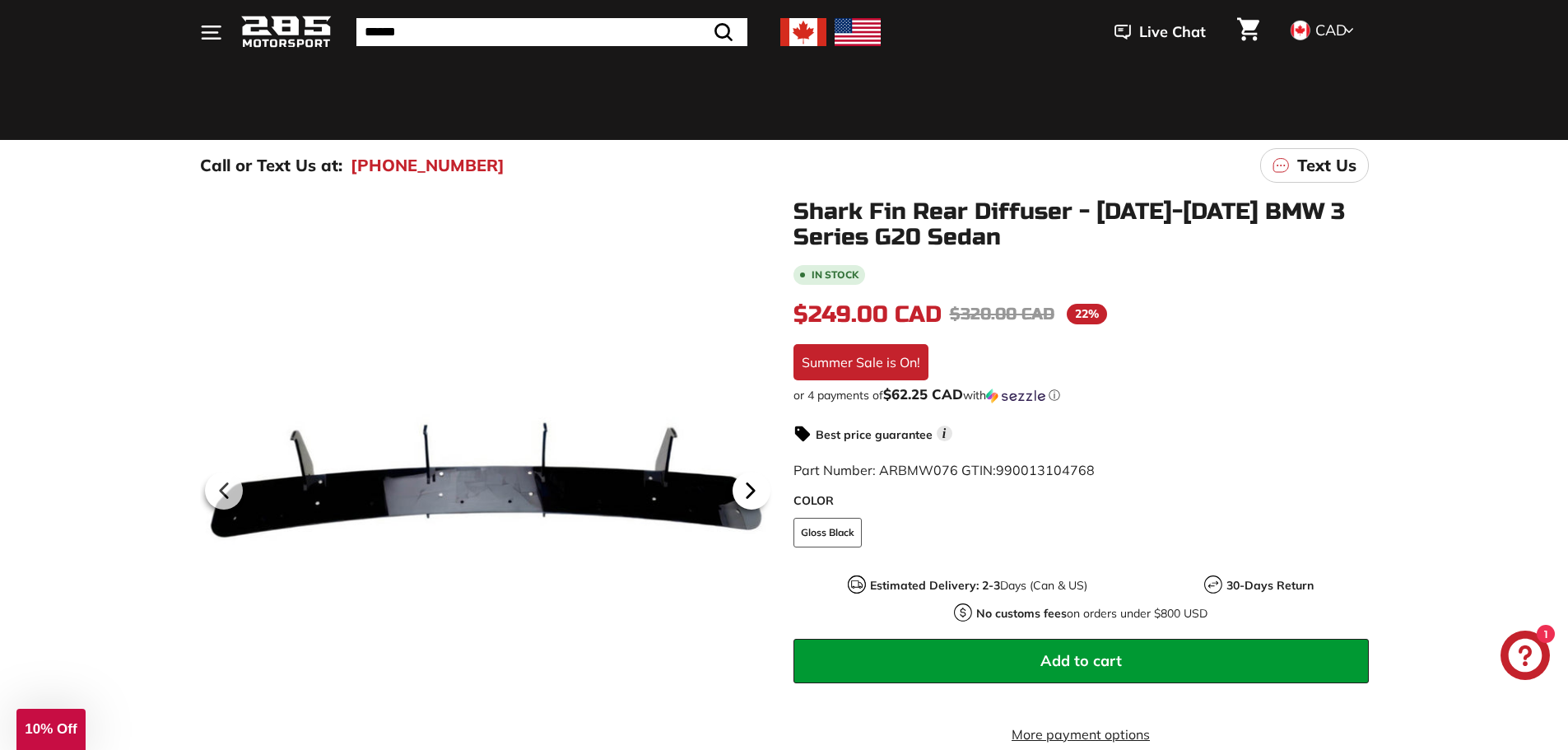
click at [736, 504] on icon at bounding box center [750, 491] width 38 height 38
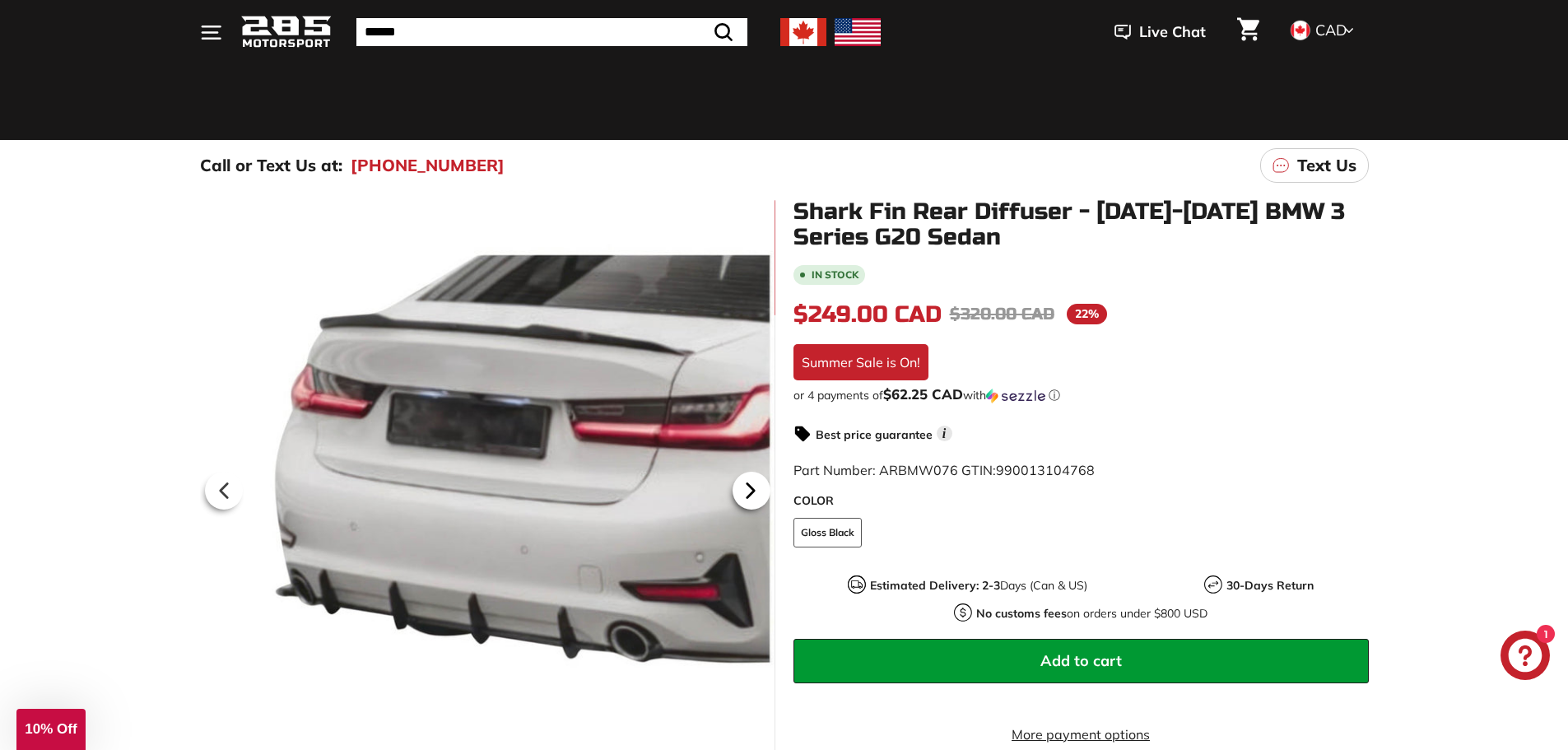
click at [736, 504] on icon at bounding box center [750, 491] width 38 height 38
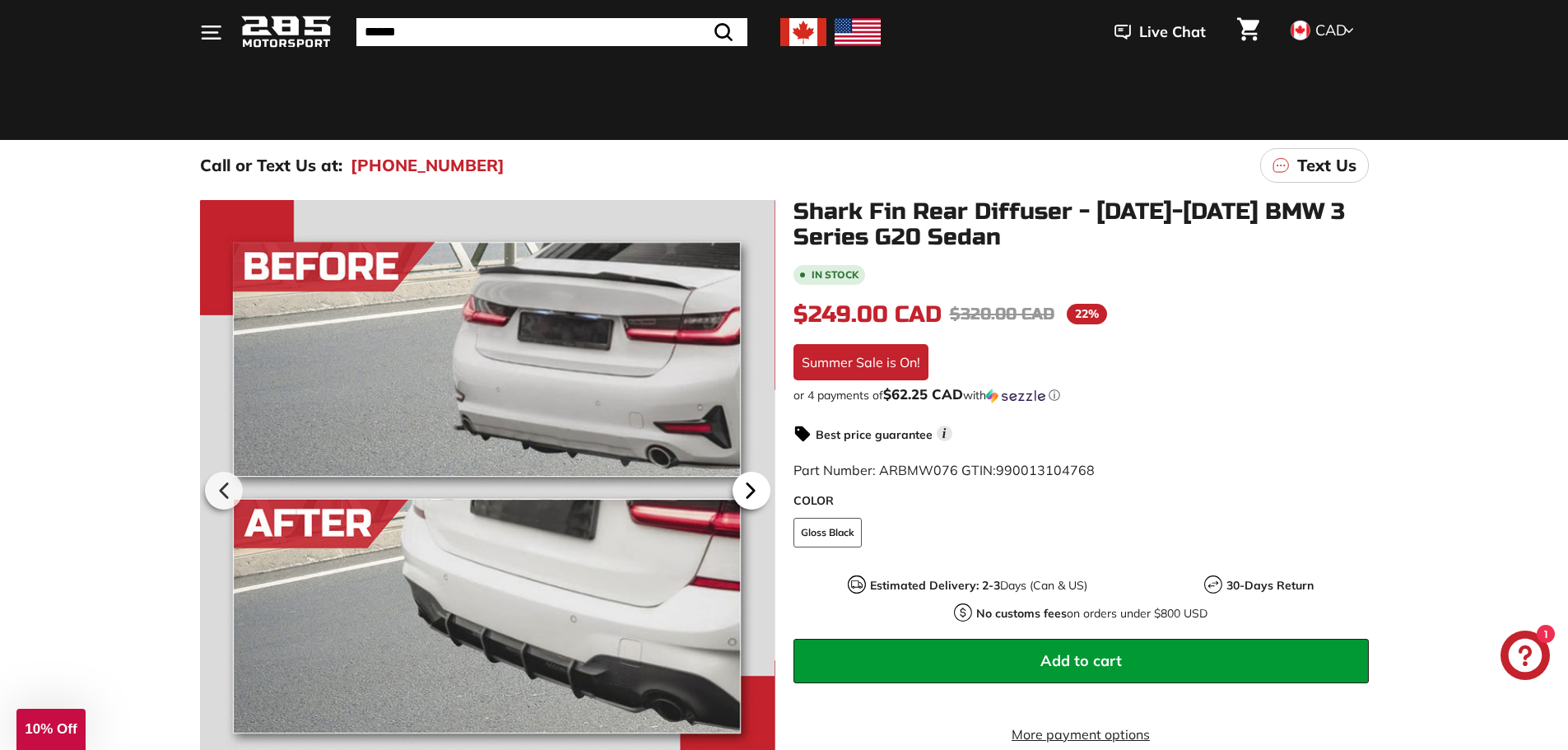
click at [736, 504] on icon at bounding box center [750, 491] width 38 height 38
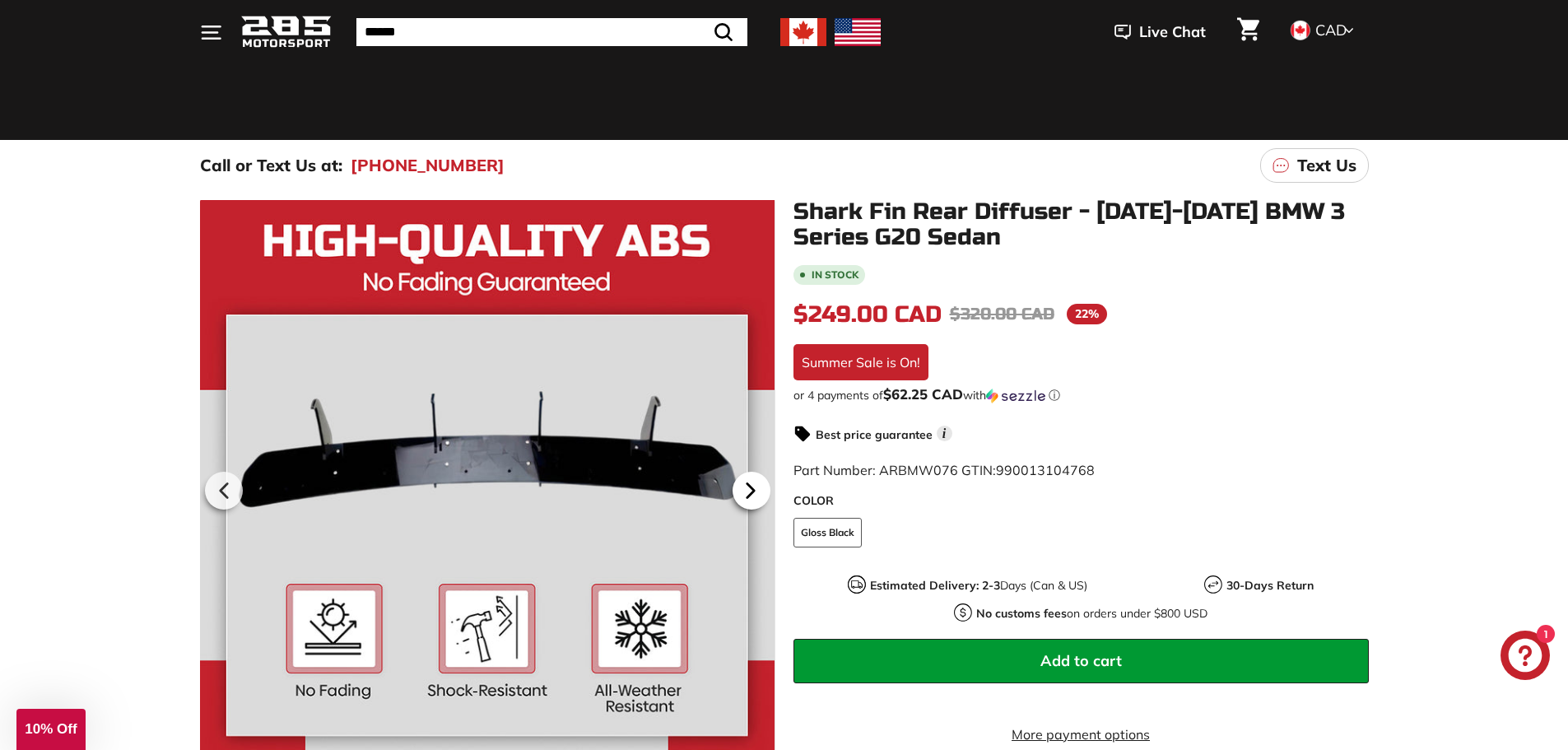
click at [736, 504] on icon at bounding box center [750, 491] width 38 height 38
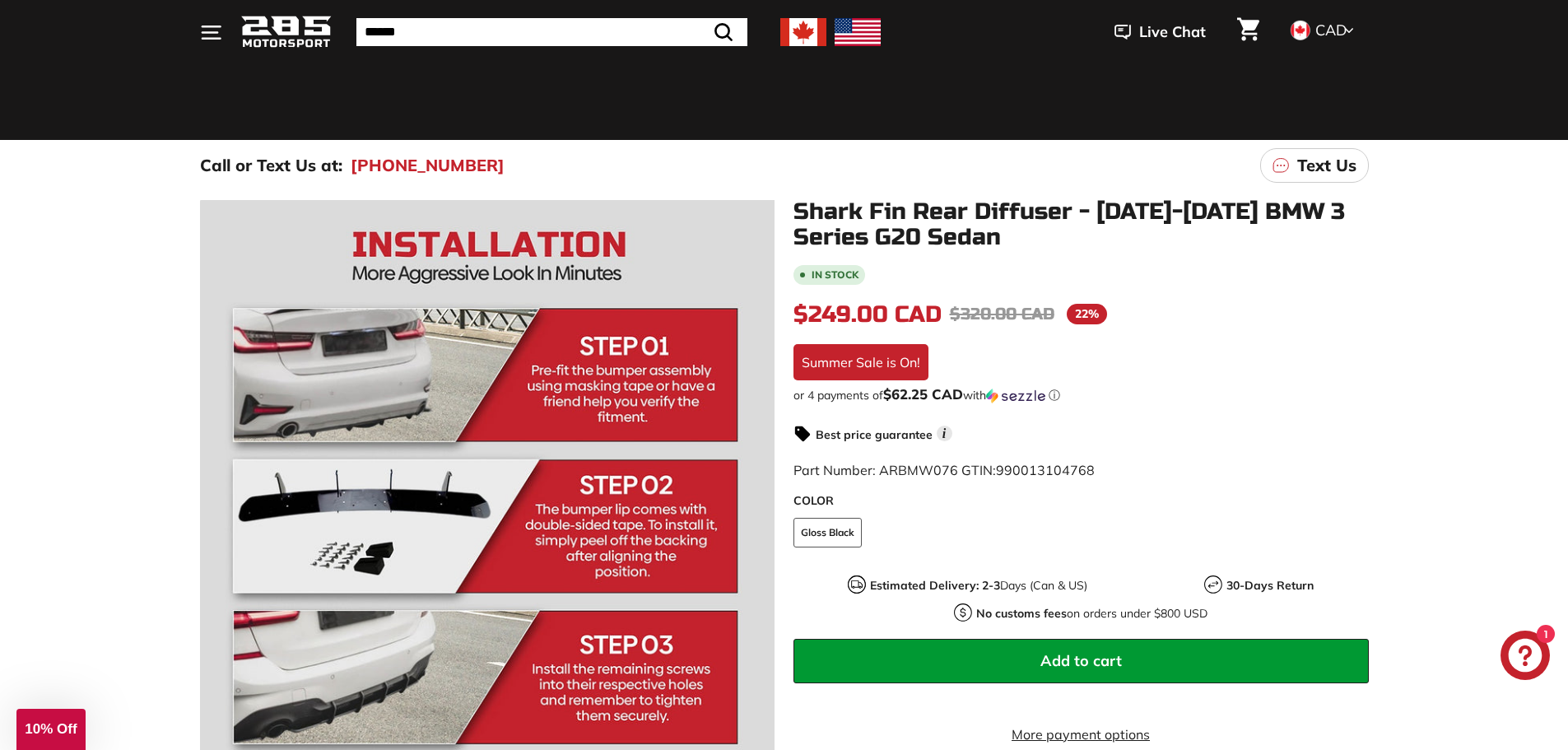
scroll to position [0, 288]
click at [1369, 498] on div ".cls-1{fill:none;stroke:#000;stroke-miterlimit:10;stroke-width:2px} .cls-1{fill…" at bounding box center [784, 535] width 1235 height 673
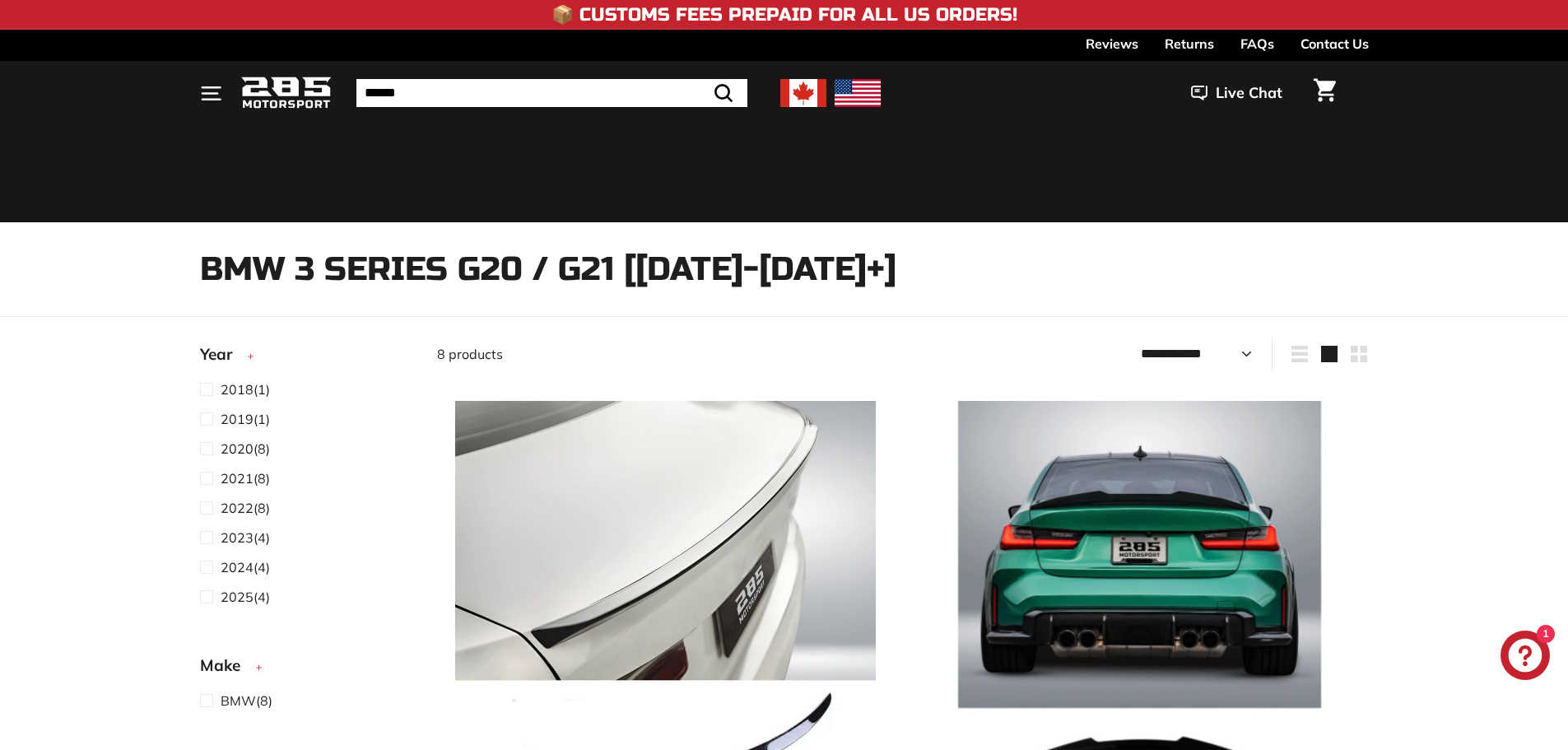
select select "**********"
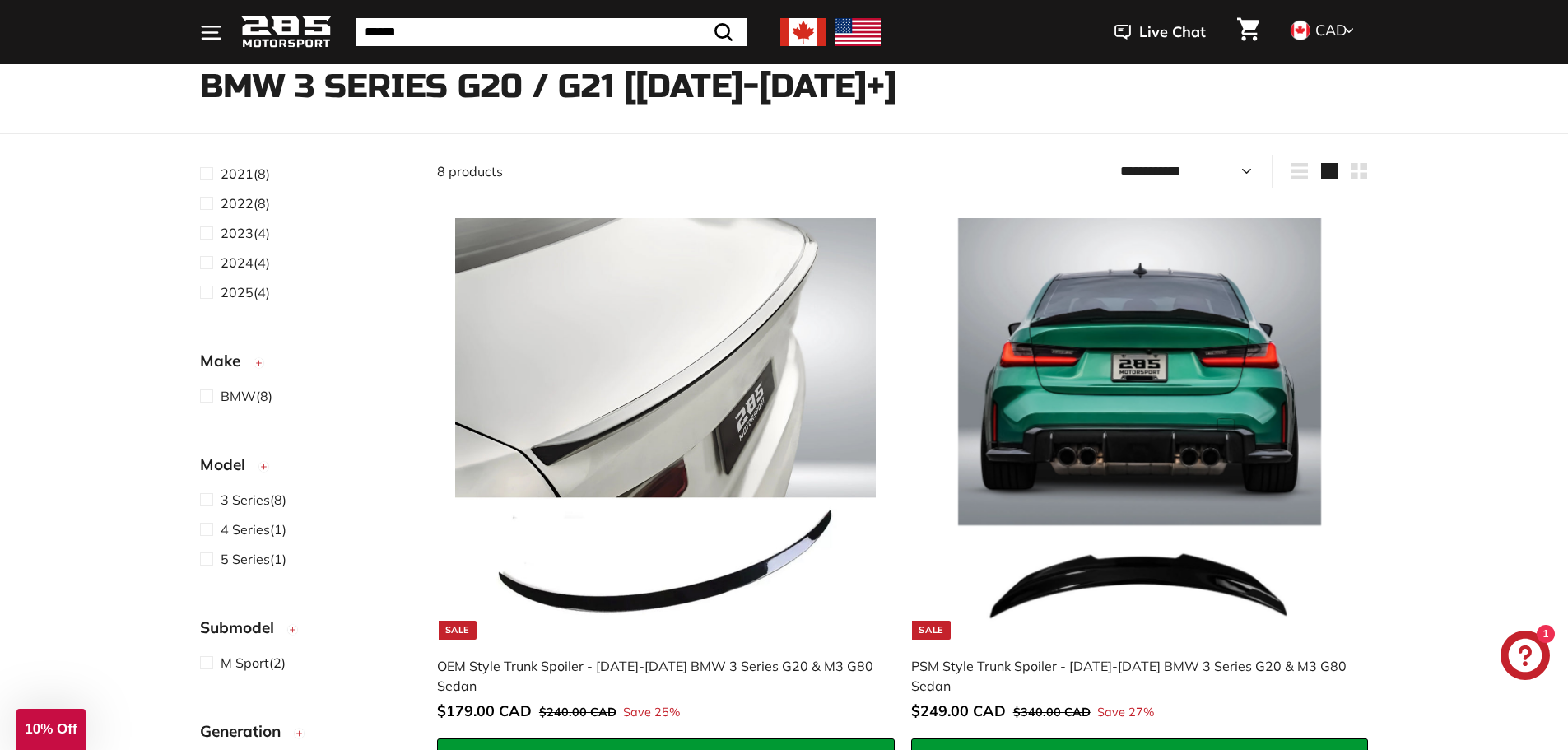
scroll to position [247, 0]
